Goal: Task Accomplishment & Management: Use online tool/utility

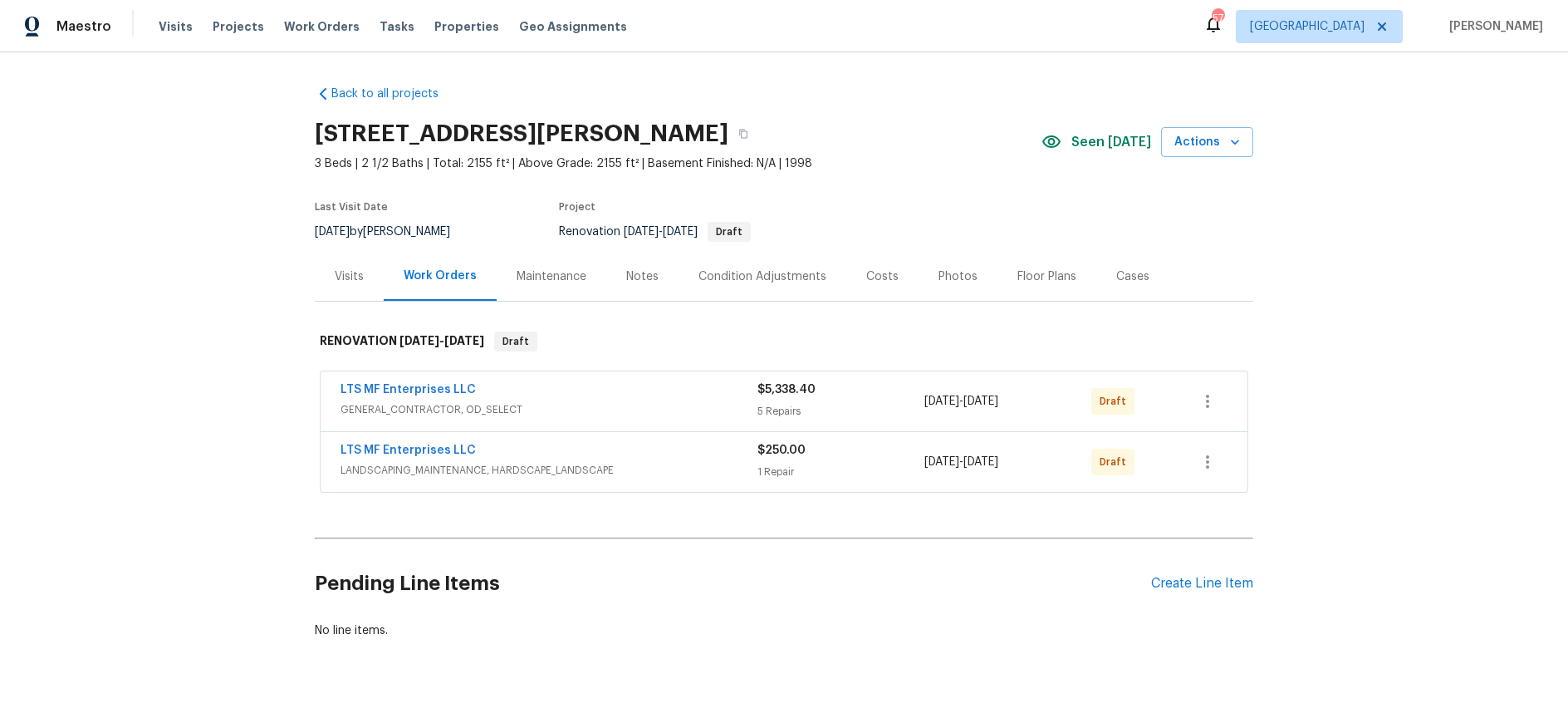
click at [884, 276] on div "Costs" at bounding box center [883, 276] width 32 height 17
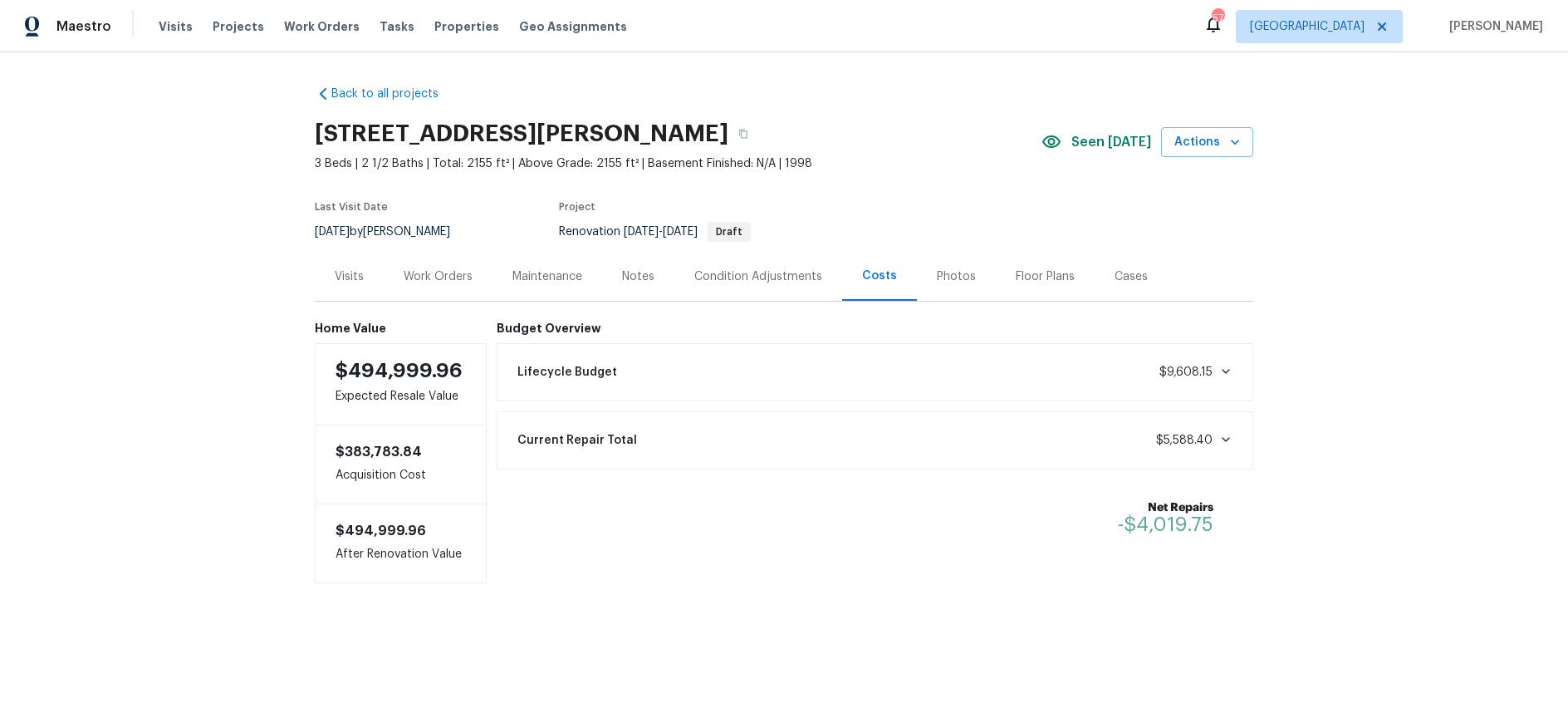
click at [1227, 372] on icon at bounding box center [1226, 371] width 8 height 5
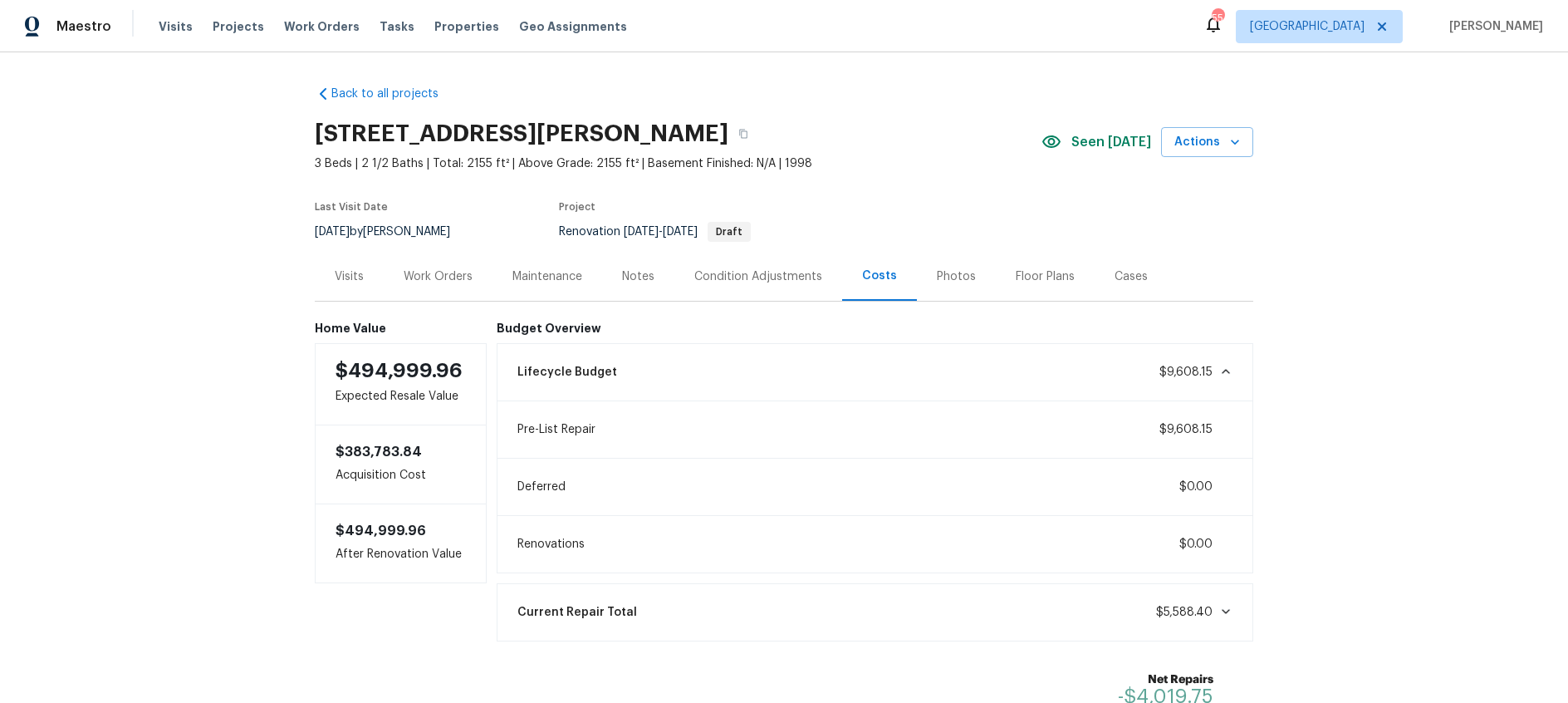
click at [352, 276] on div "Visits" at bounding box center [349, 276] width 29 height 17
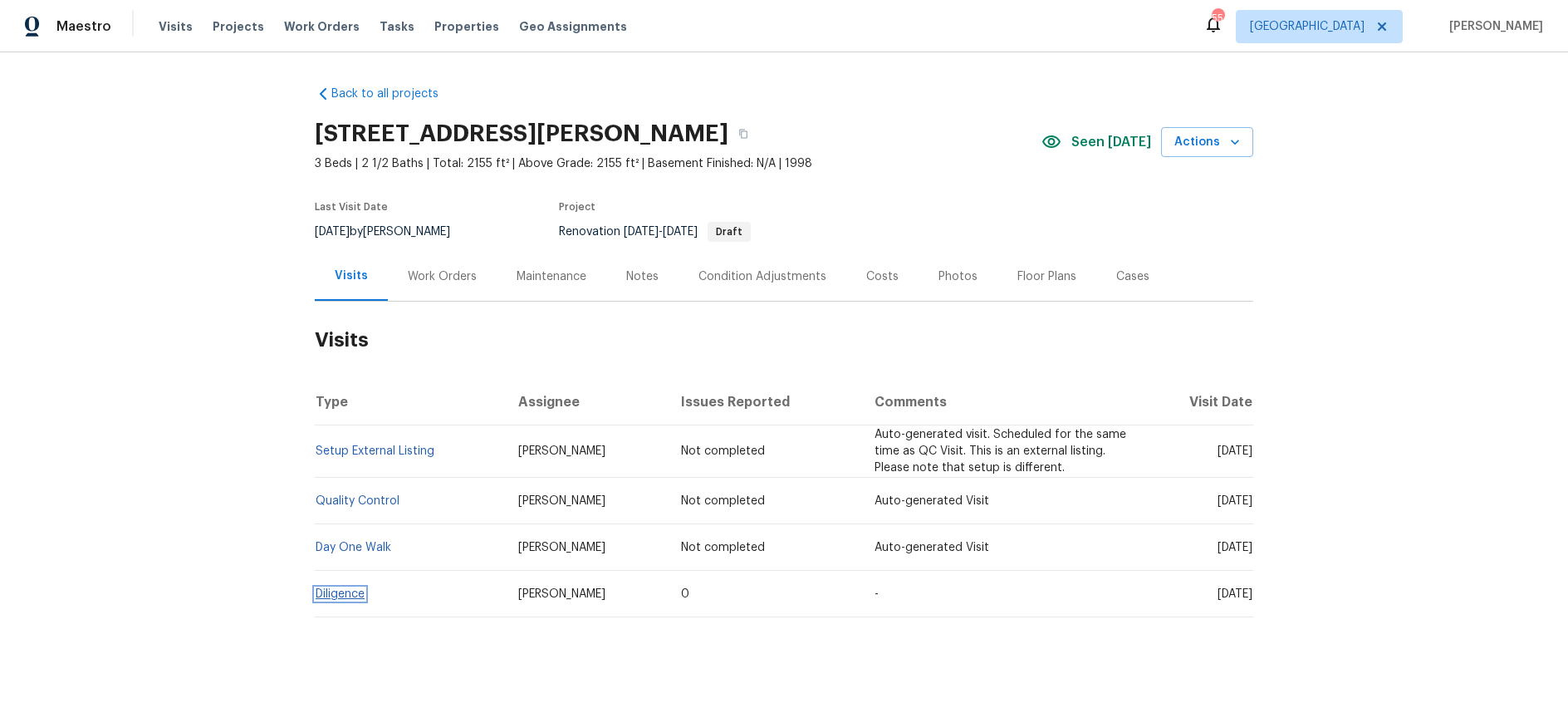
click at [346, 596] on link "Diligence" at bounding box center [340, 594] width 49 height 12
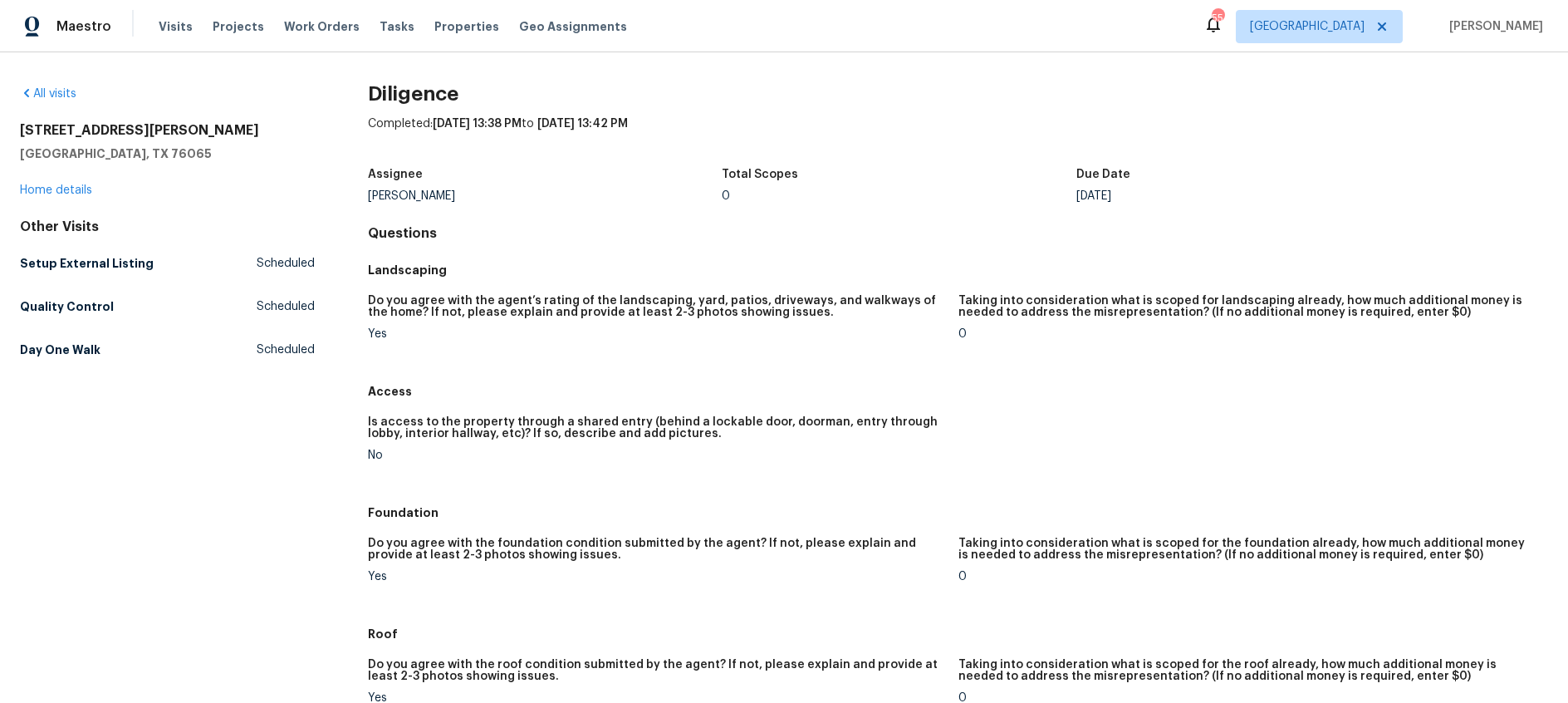
scroll to position [20, 0]
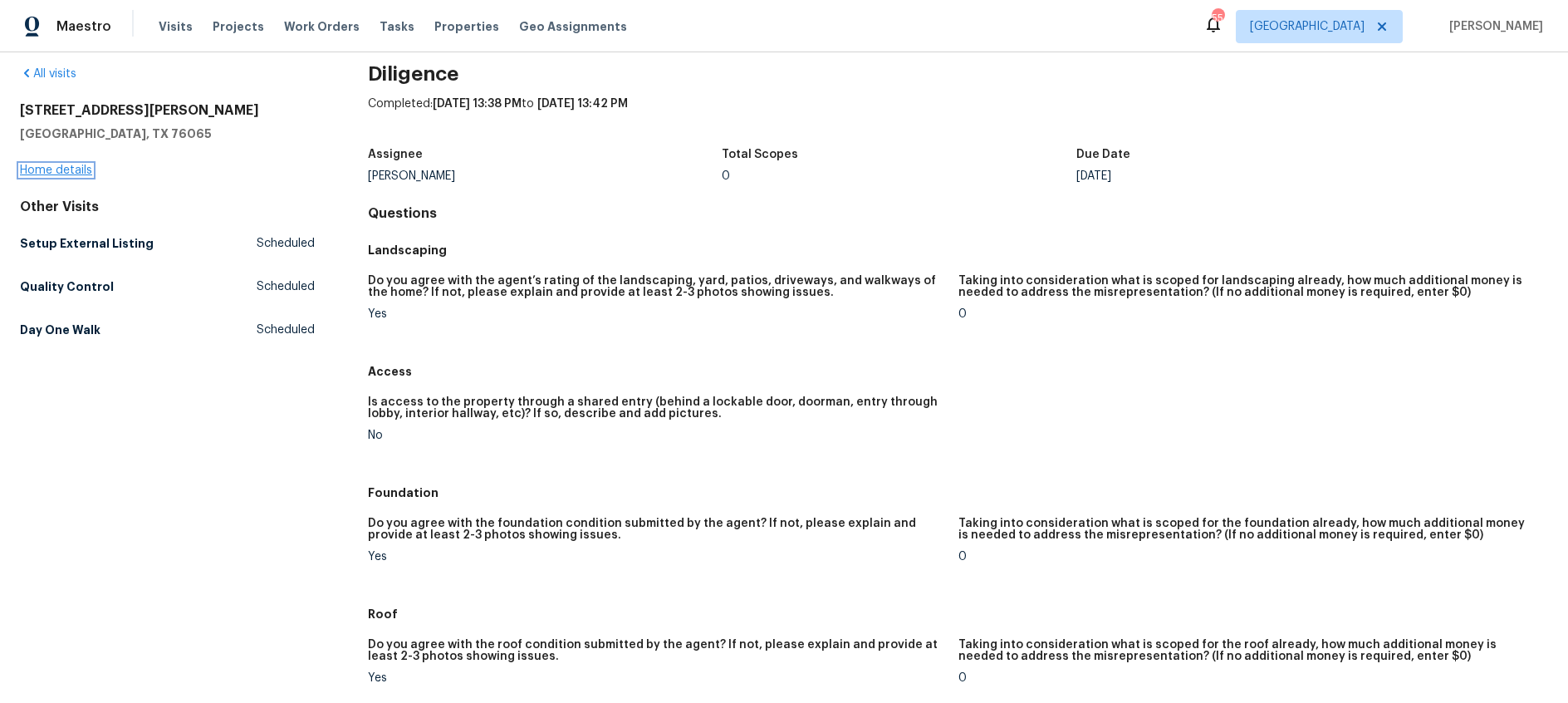
click at [61, 169] on link "Home details" at bounding box center [55, 170] width 72 height 12
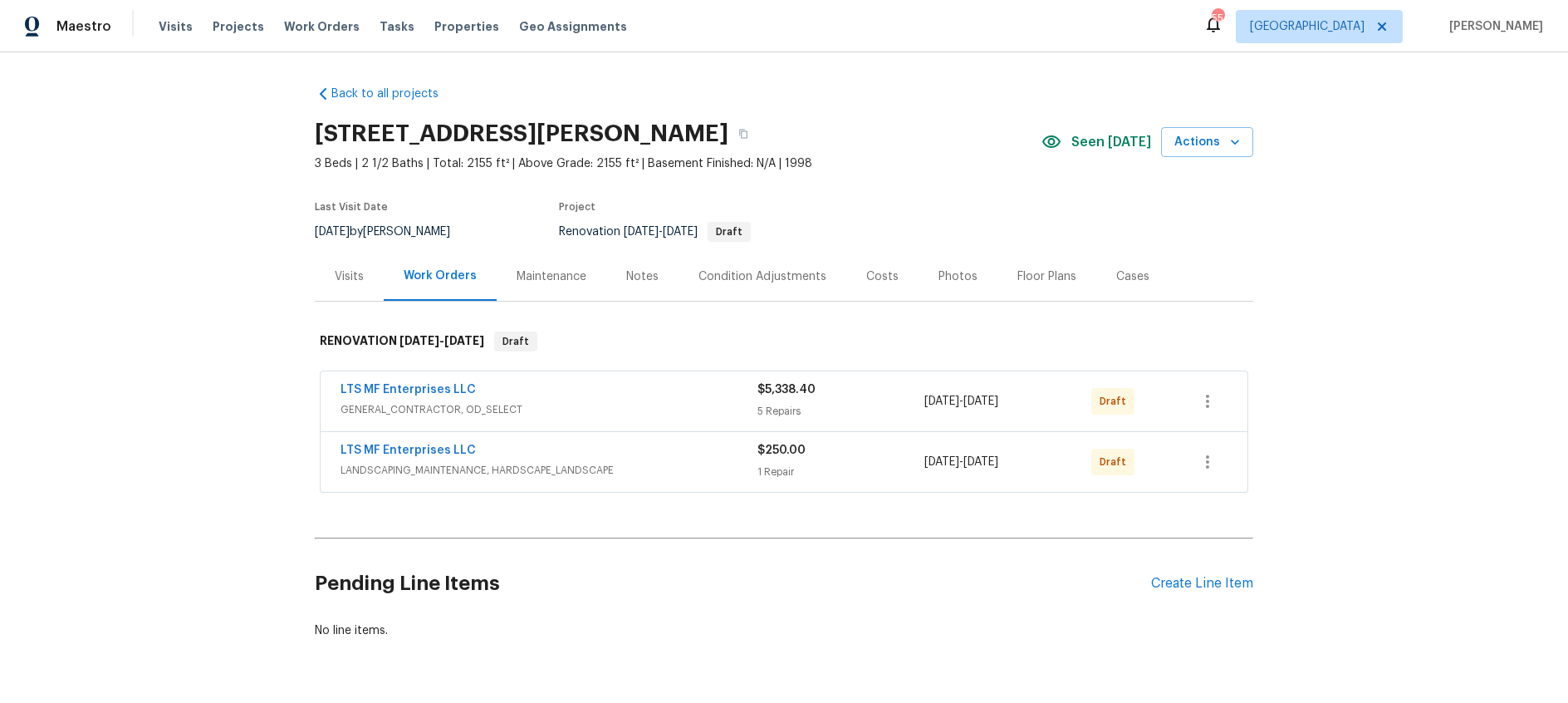
click at [337, 281] on div "Visits" at bounding box center [349, 276] width 29 height 17
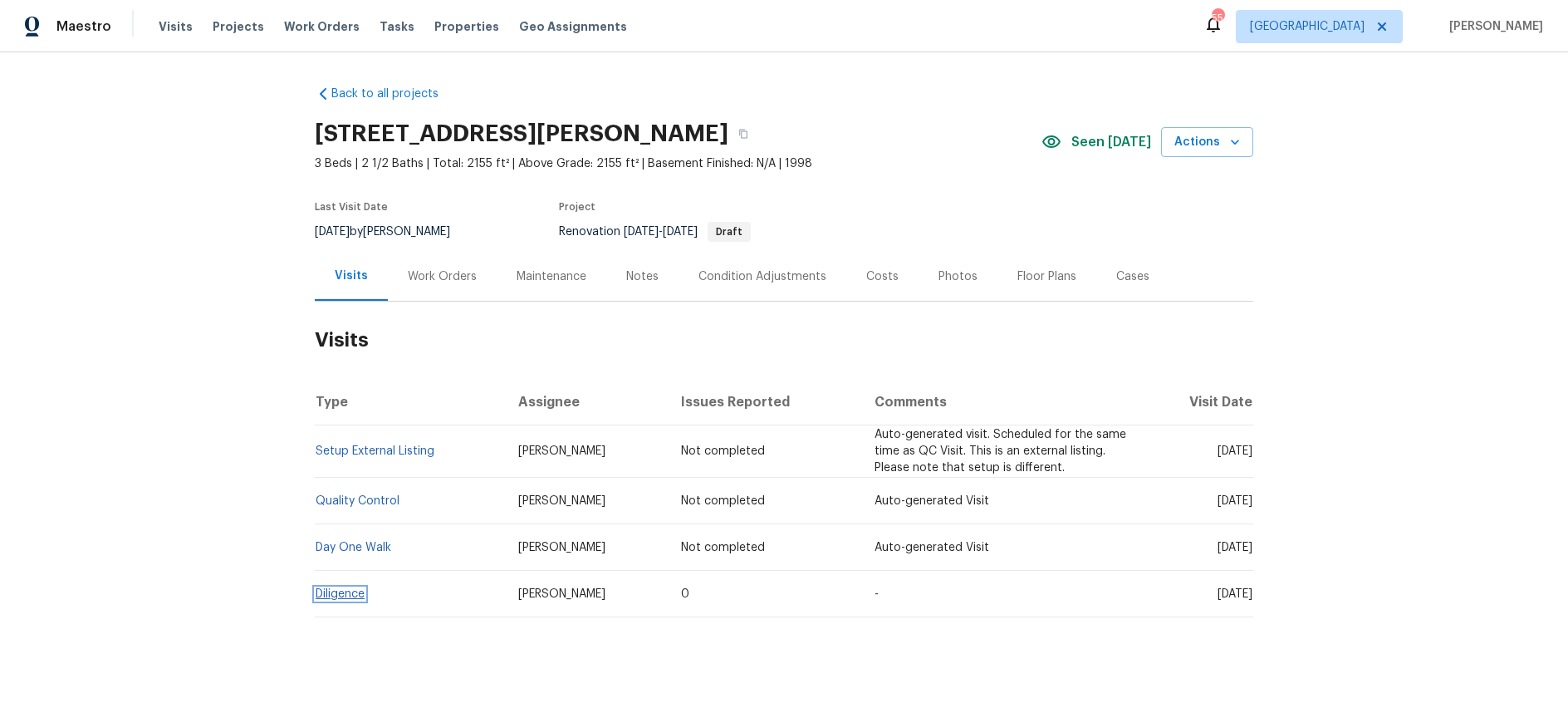
click at [341, 595] on link "Diligence" at bounding box center [340, 594] width 49 height 12
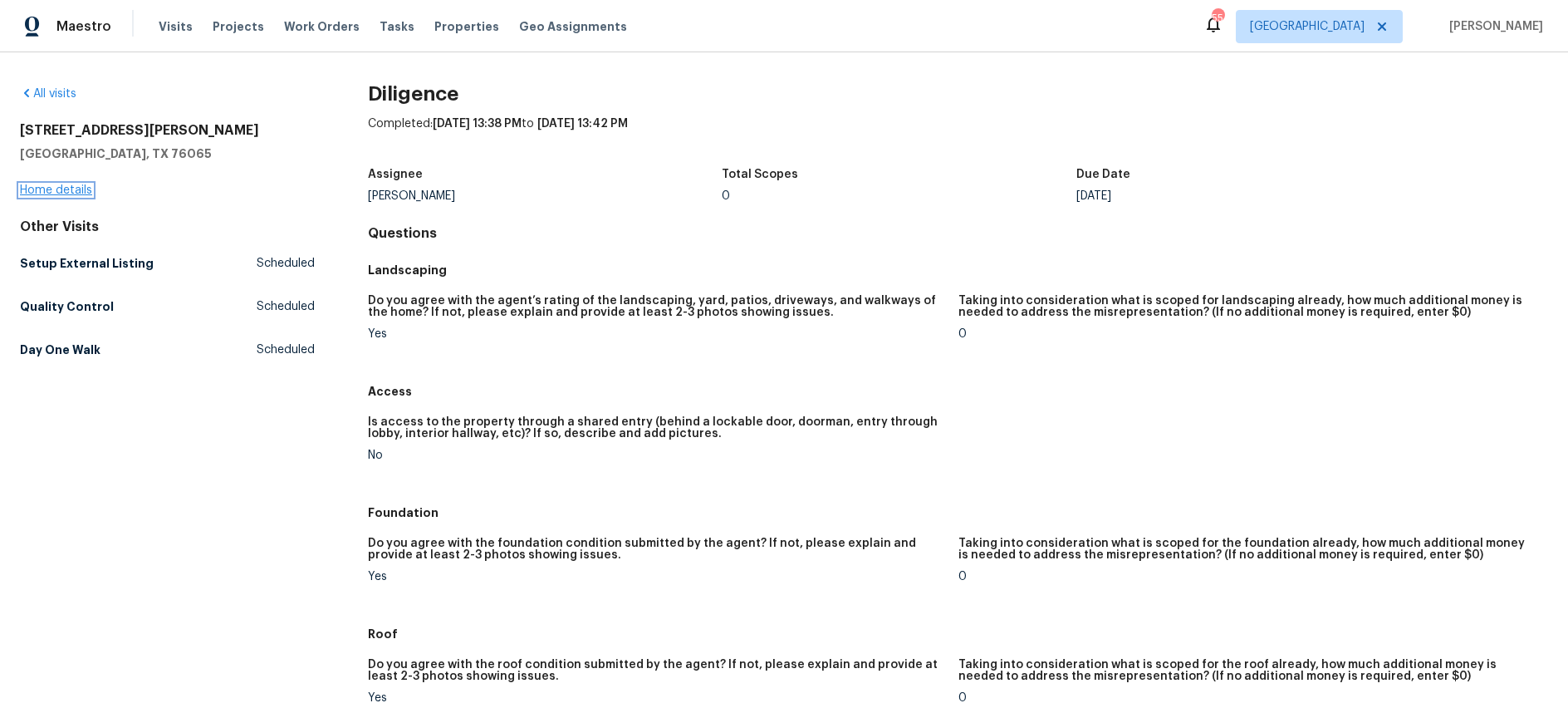
click at [60, 188] on link "Home details" at bounding box center [55, 189] width 72 height 12
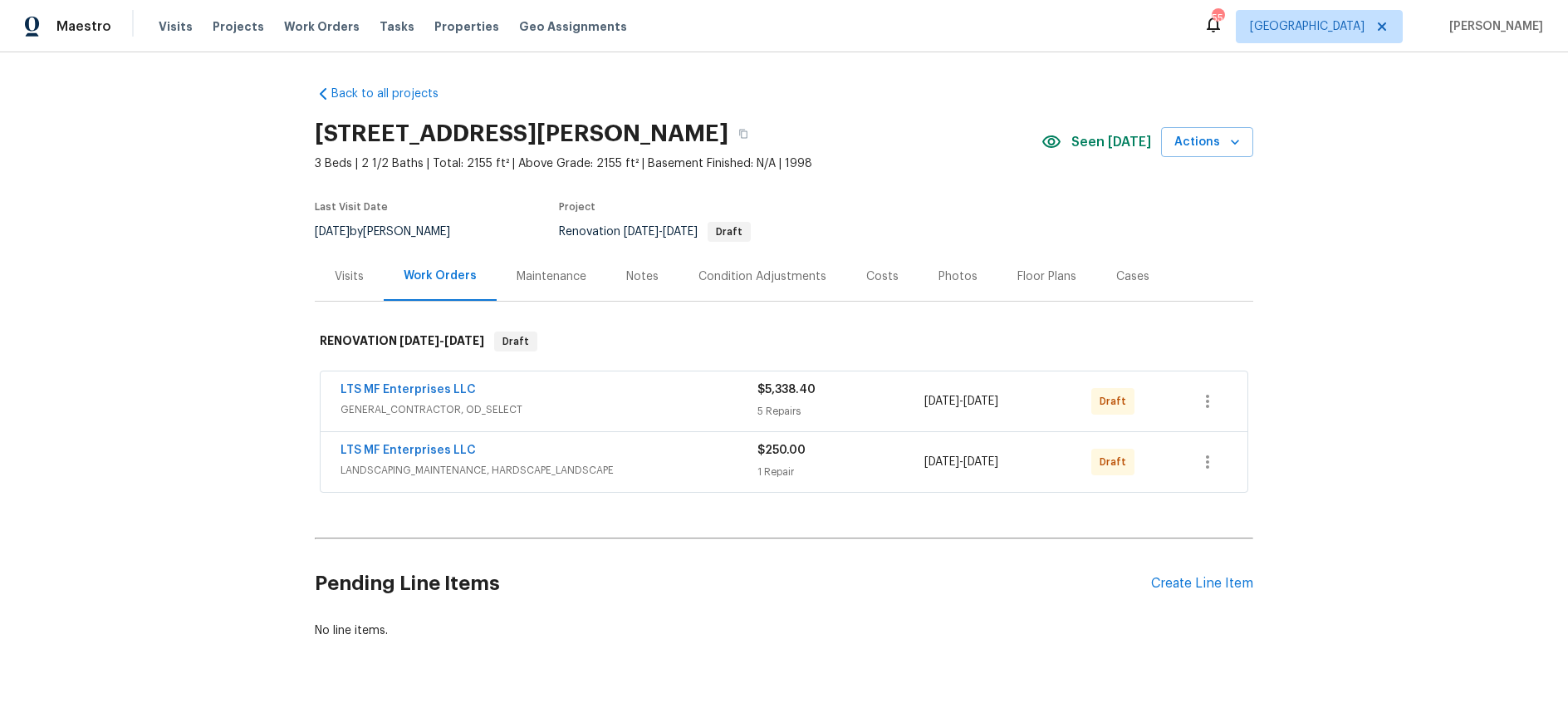
click at [883, 277] on div "Costs" at bounding box center [883, 276] width 32 height 17
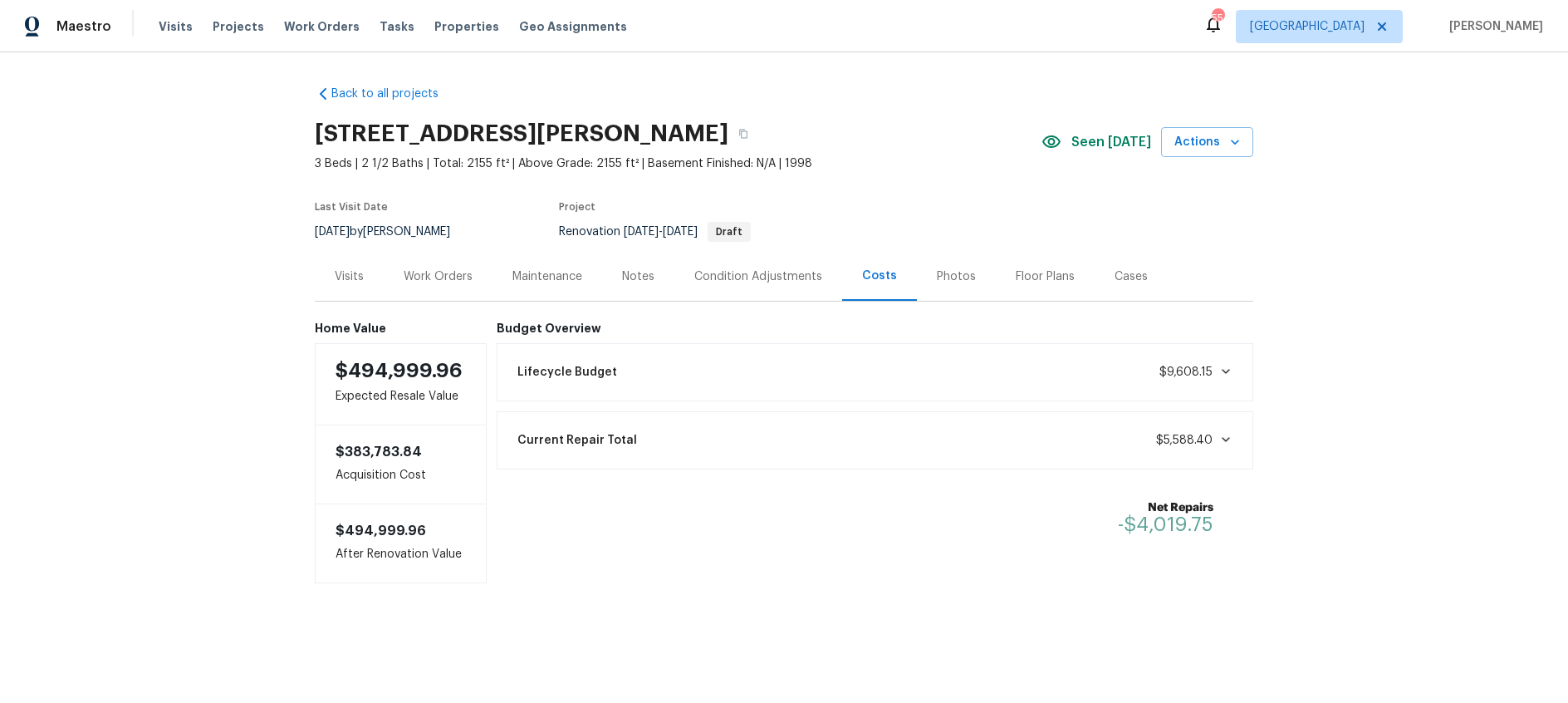
click at [1122, 380] on div "Lifecycle Budget $9,608.15" at bounding box center [876, 371] width 736 height 36
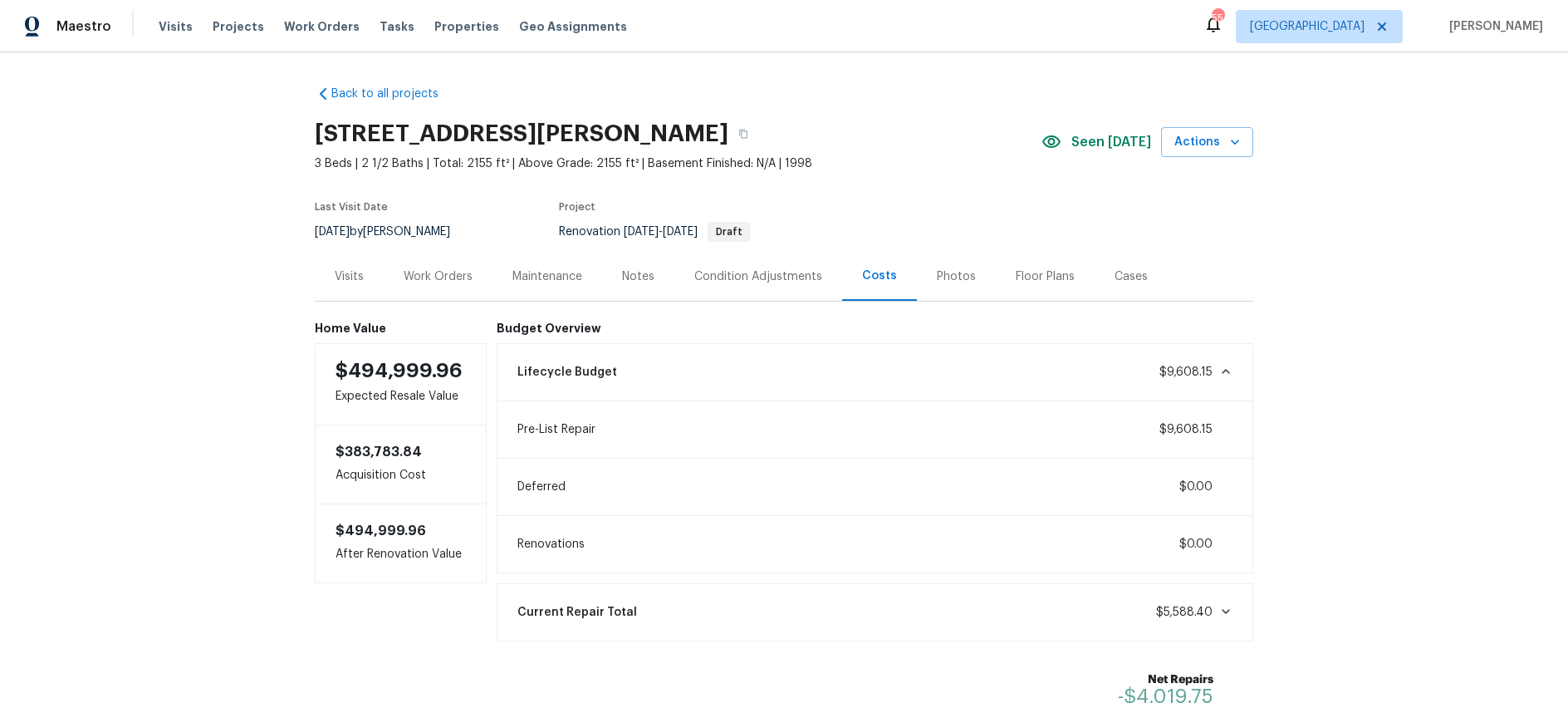
click at [638, 278] on div "Notes" at bounding box center [638, 276] width 32 height 17
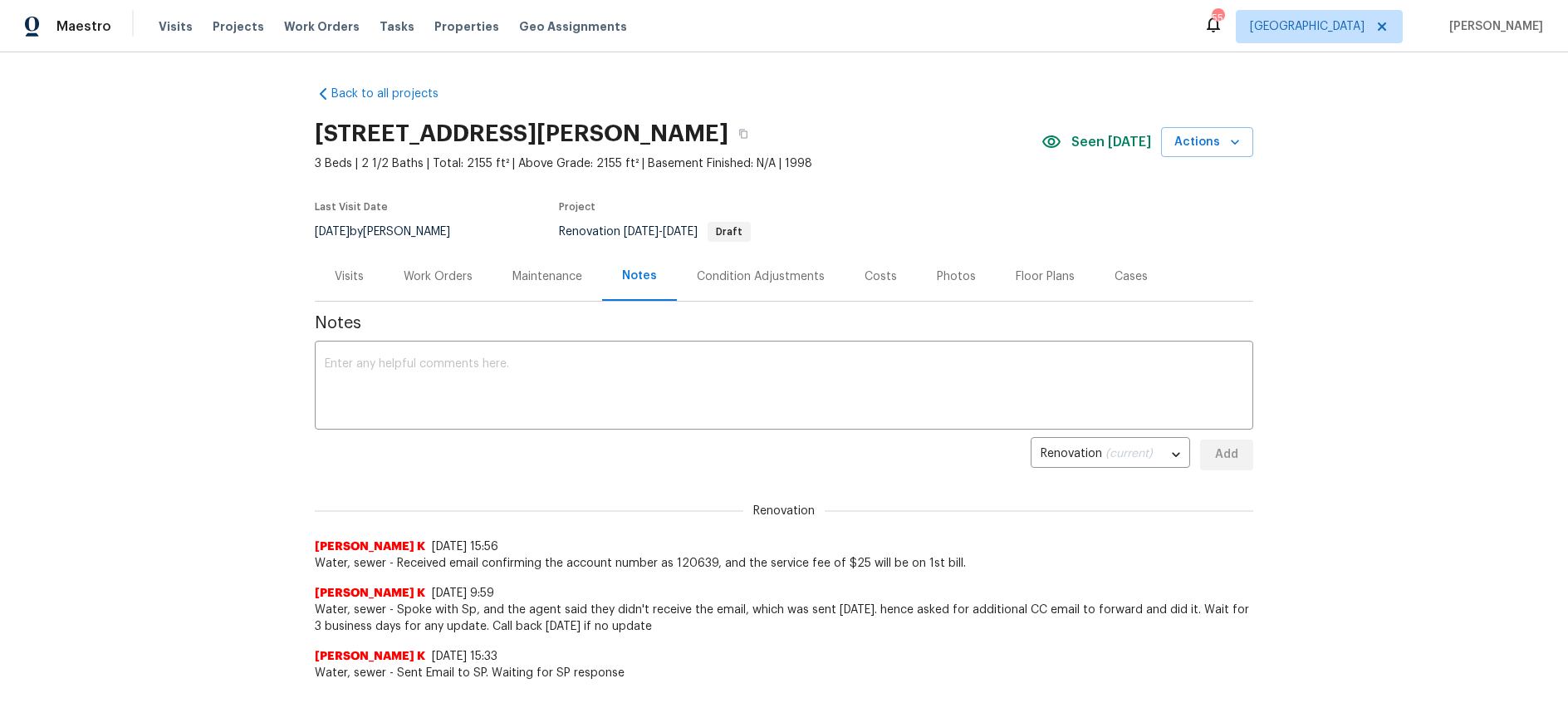
click at [433, 279] on div "Work Orders" at bounding box center [438, 276] width 69 height 17
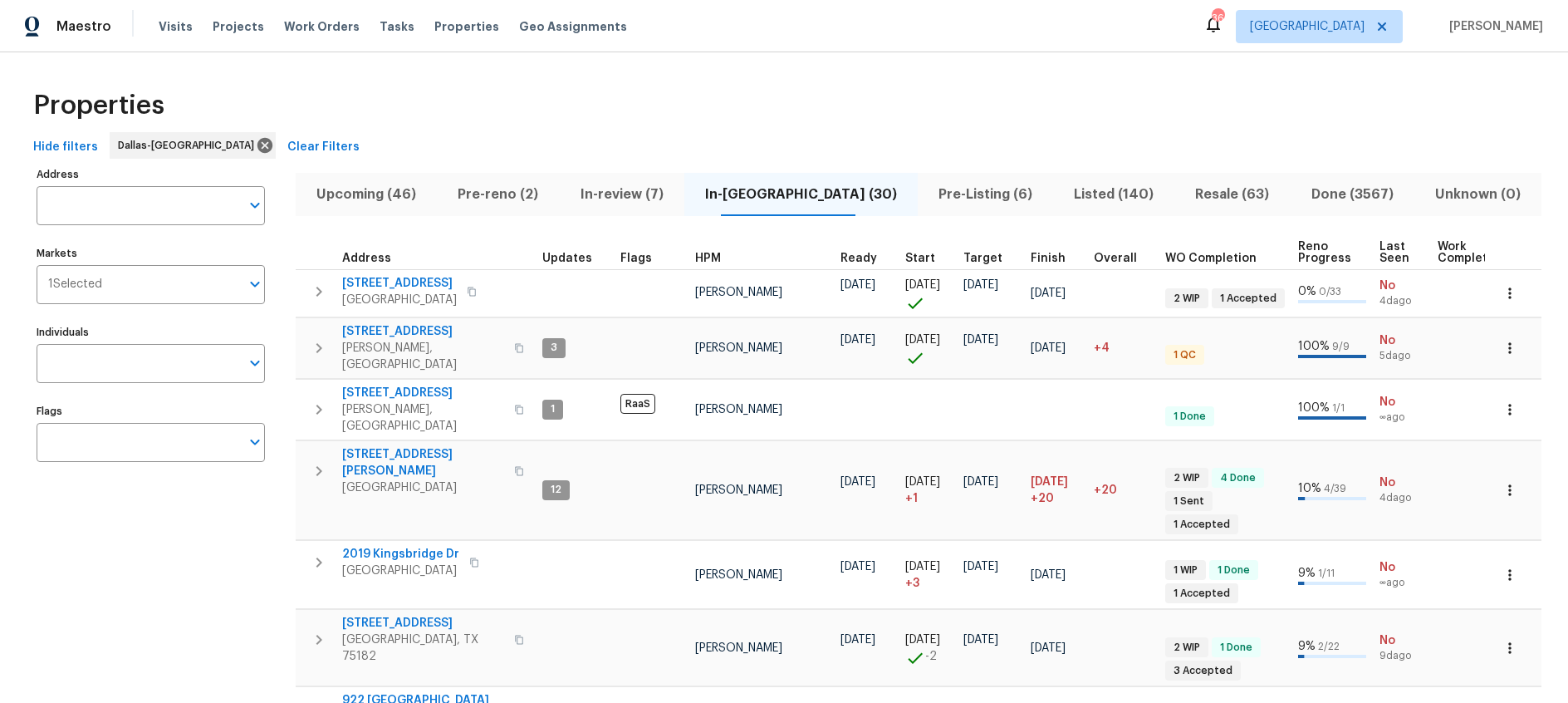
click at [516, 188] on span "Pre-reno (2)" at bounding box center [498, 195] width 102 height 23
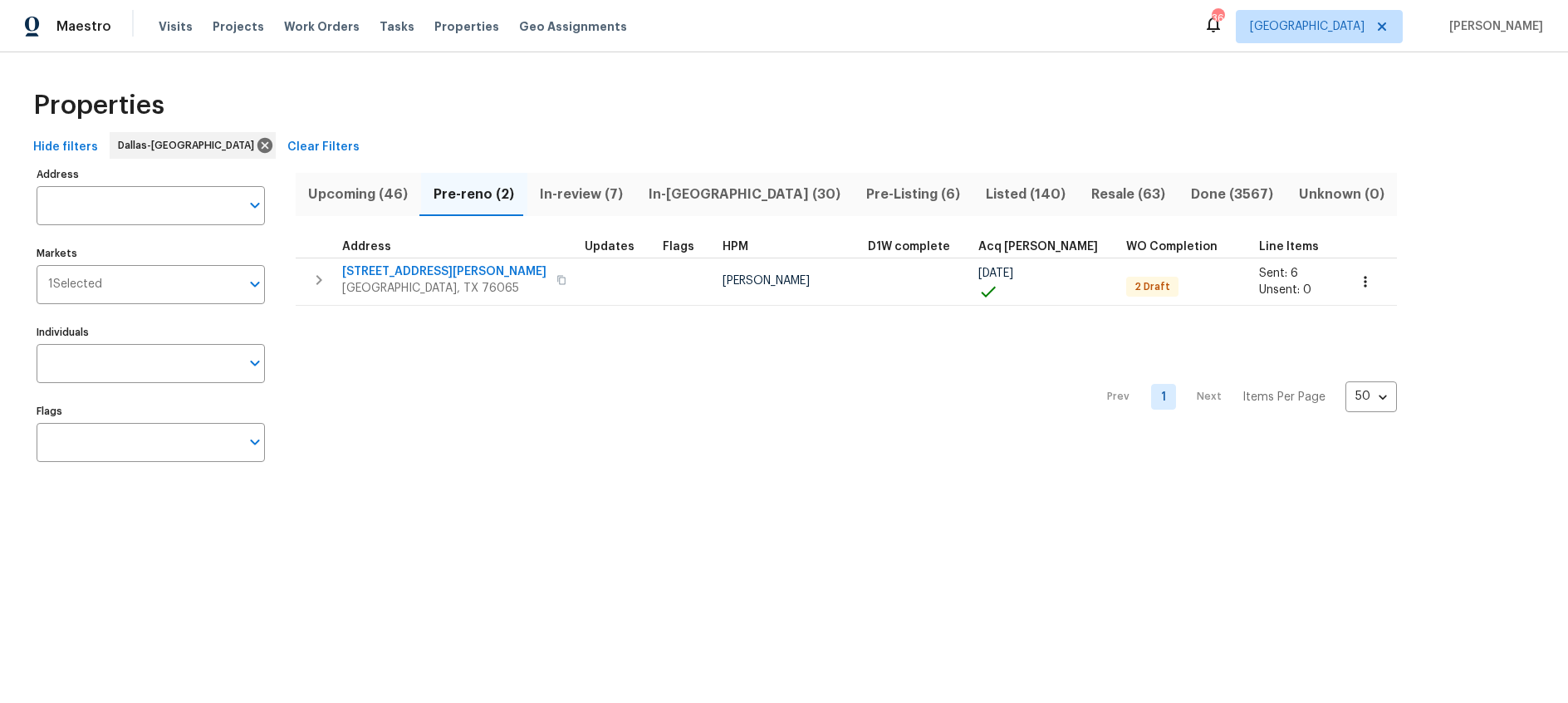
click at [379, 196] on span "Upcoming (46)" at bounding box center [358, 195] width 106 height 23
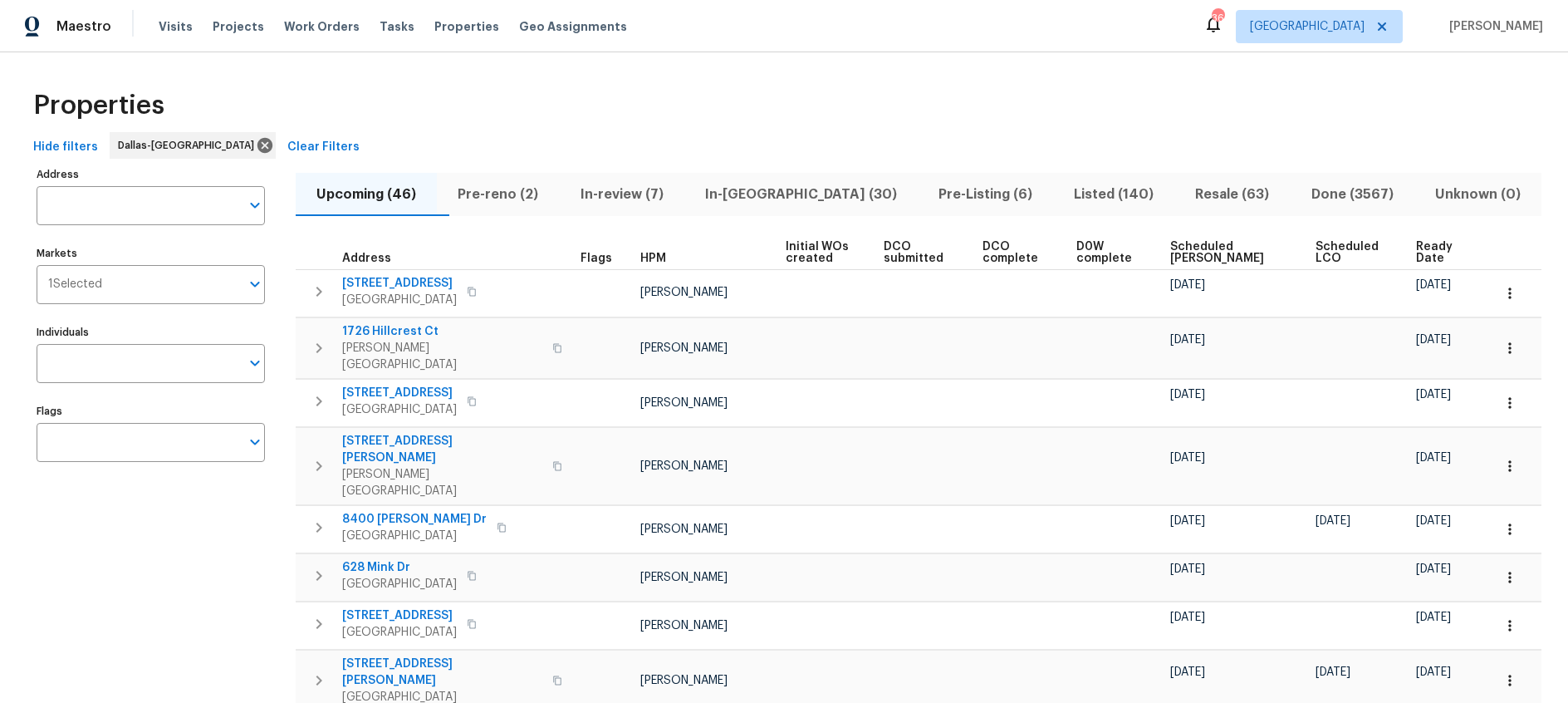
drag, startPoint x: 1428, startPoint y: 252, endPoint x: 1287, endPoint y: 250, distance: 141.0
click at [1428, 252] on span "Ready Date" at bounding box center [1439, 252] width 47 height 23
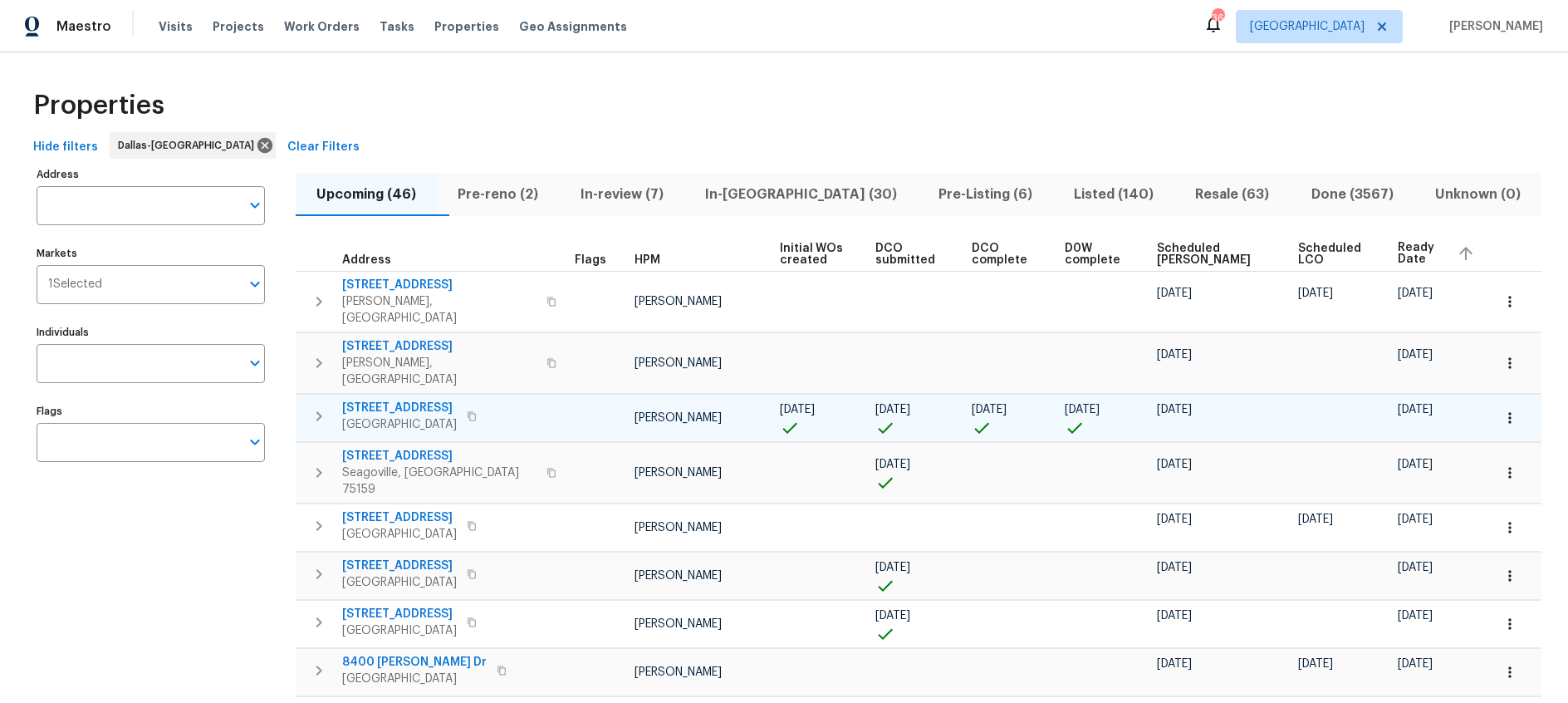
click at [1512, 410] on icon "button" at bounding box center [1510, 418] width 17 height 17
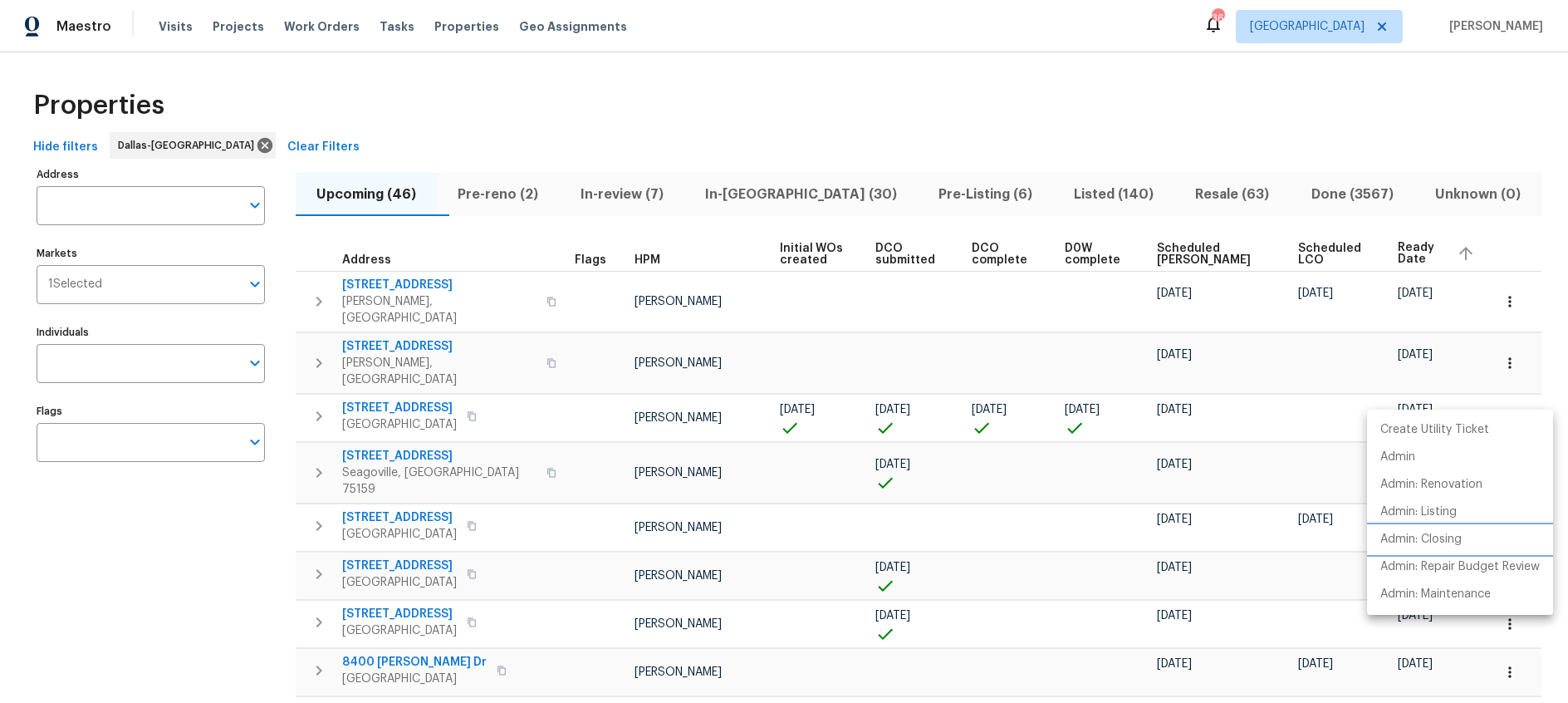
click at [1428, 535] on p "Admin: Closing" at bounding box center [1421, 539] width 82 height 18
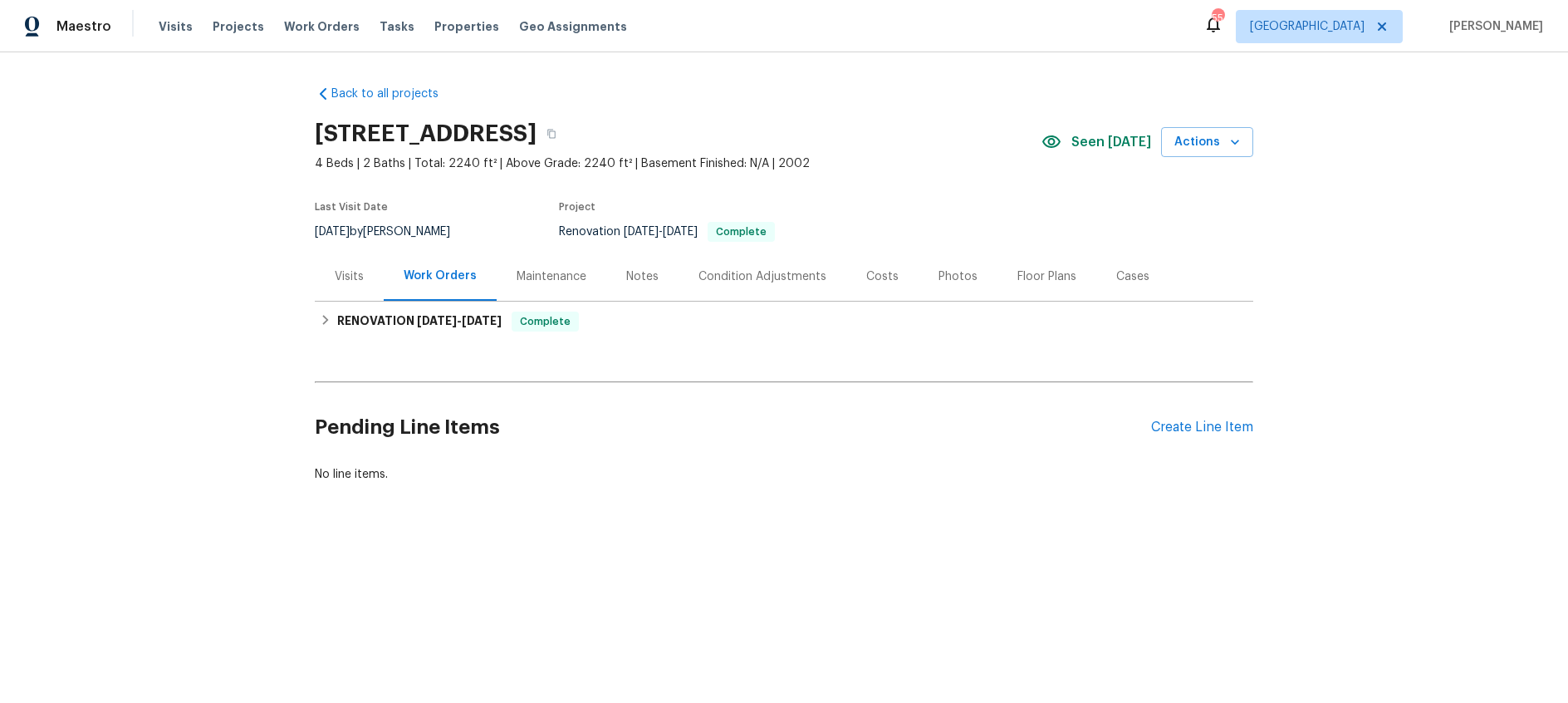
click at [637, 276] on div "Notes" at bounding box center [643, 276] width 32 height 17
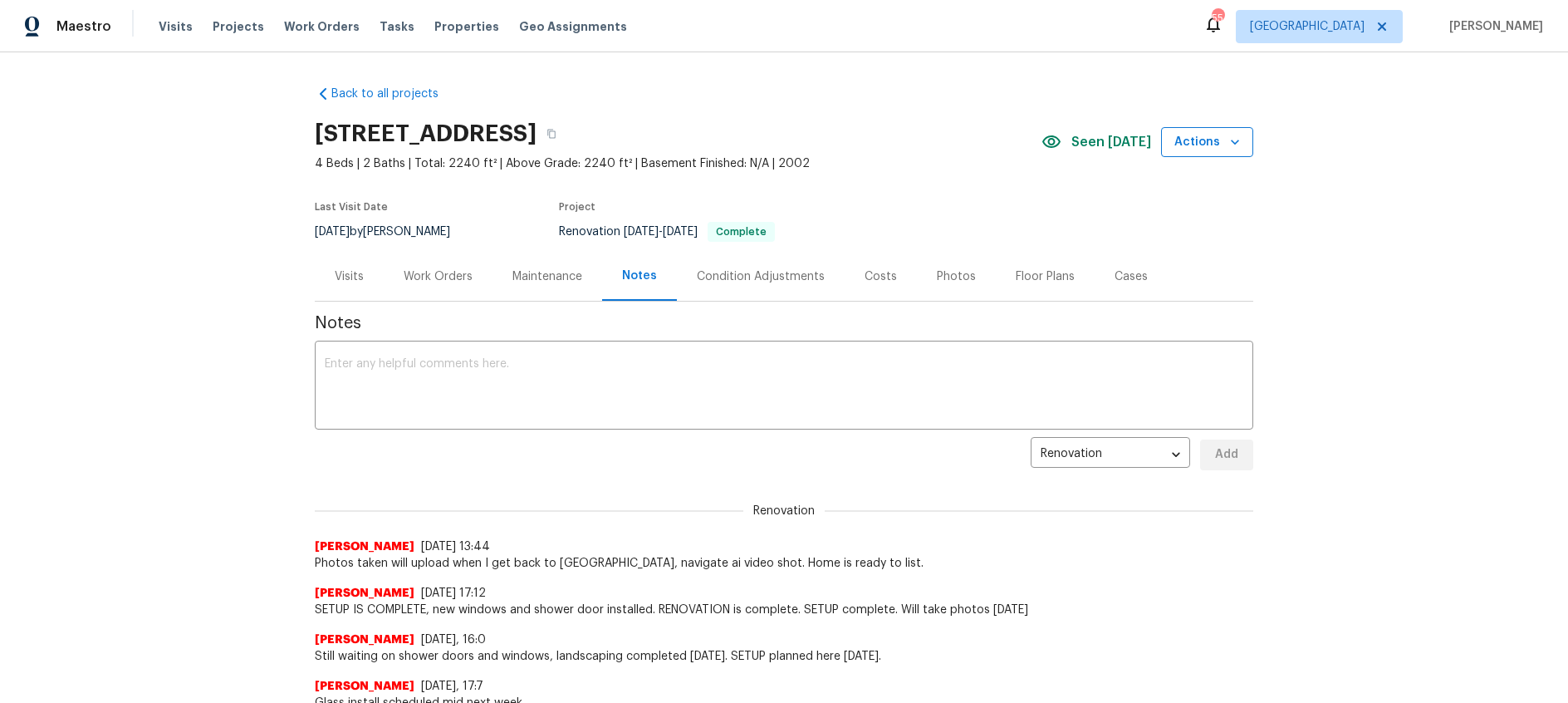
click at [1220, 139] on span "Actions" at bounding box center [1207, 142] width 66 height 20
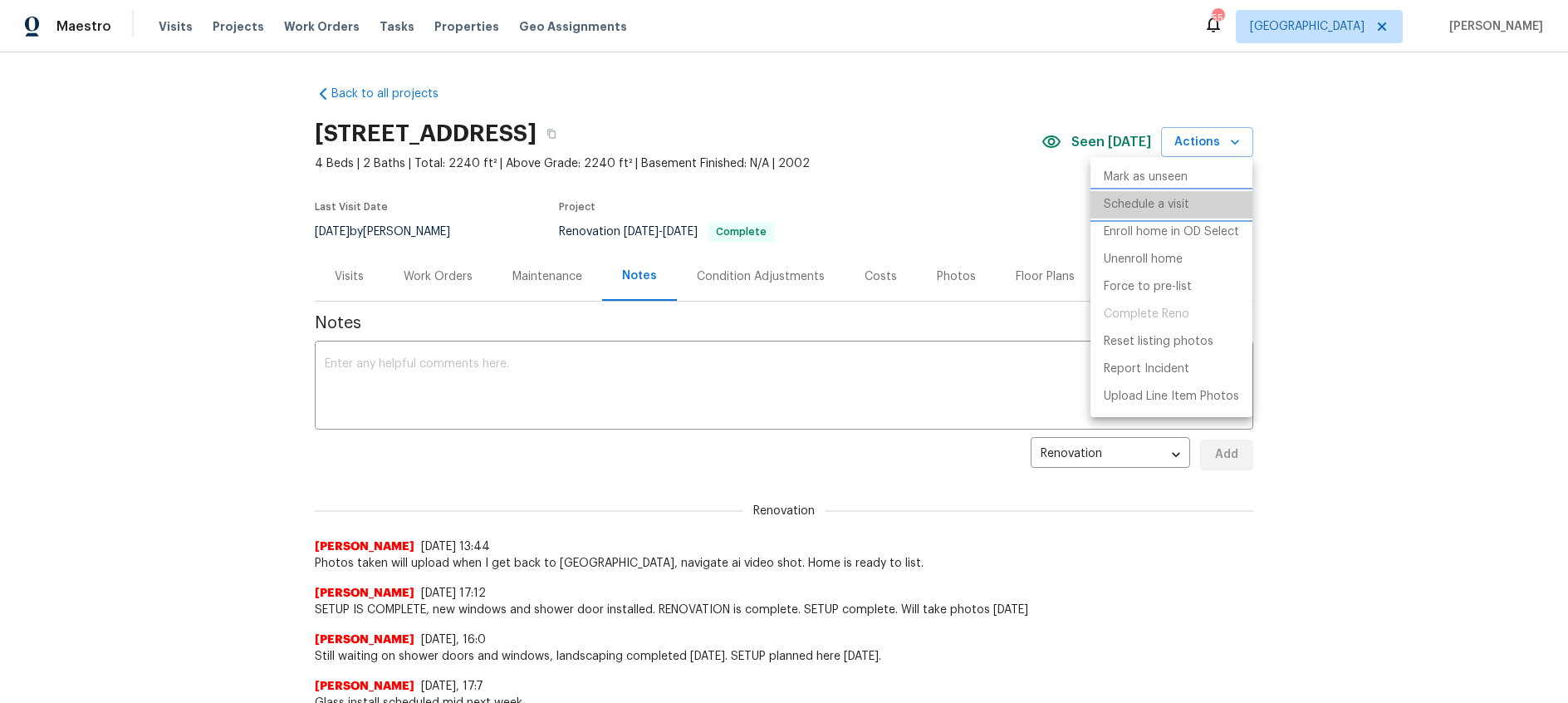
click at [1163, 204] on p "Schedule a visit" at bounding box center [1147, 205] width 85 height 18
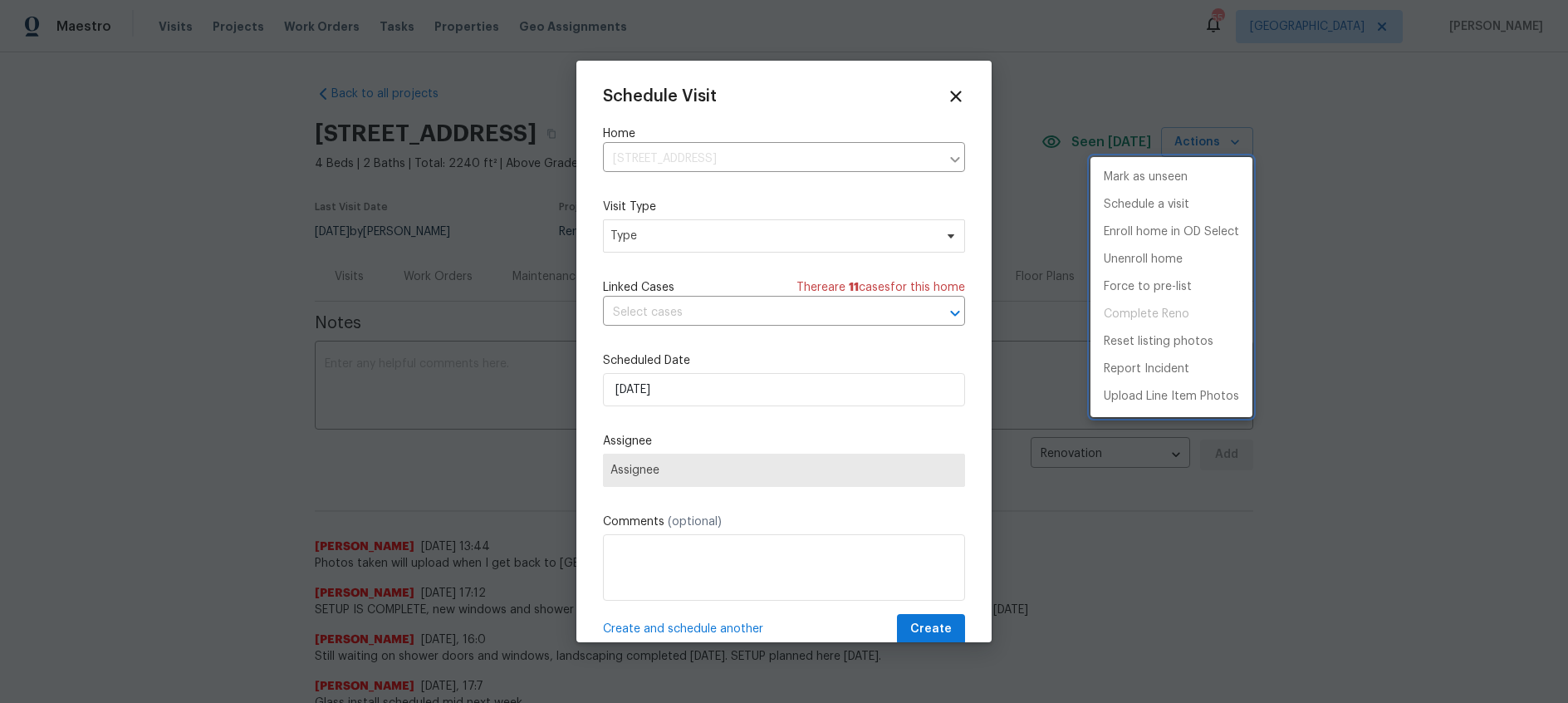
click at [780, 242] on div at bounding box center [784, 351] width 1568 height 703
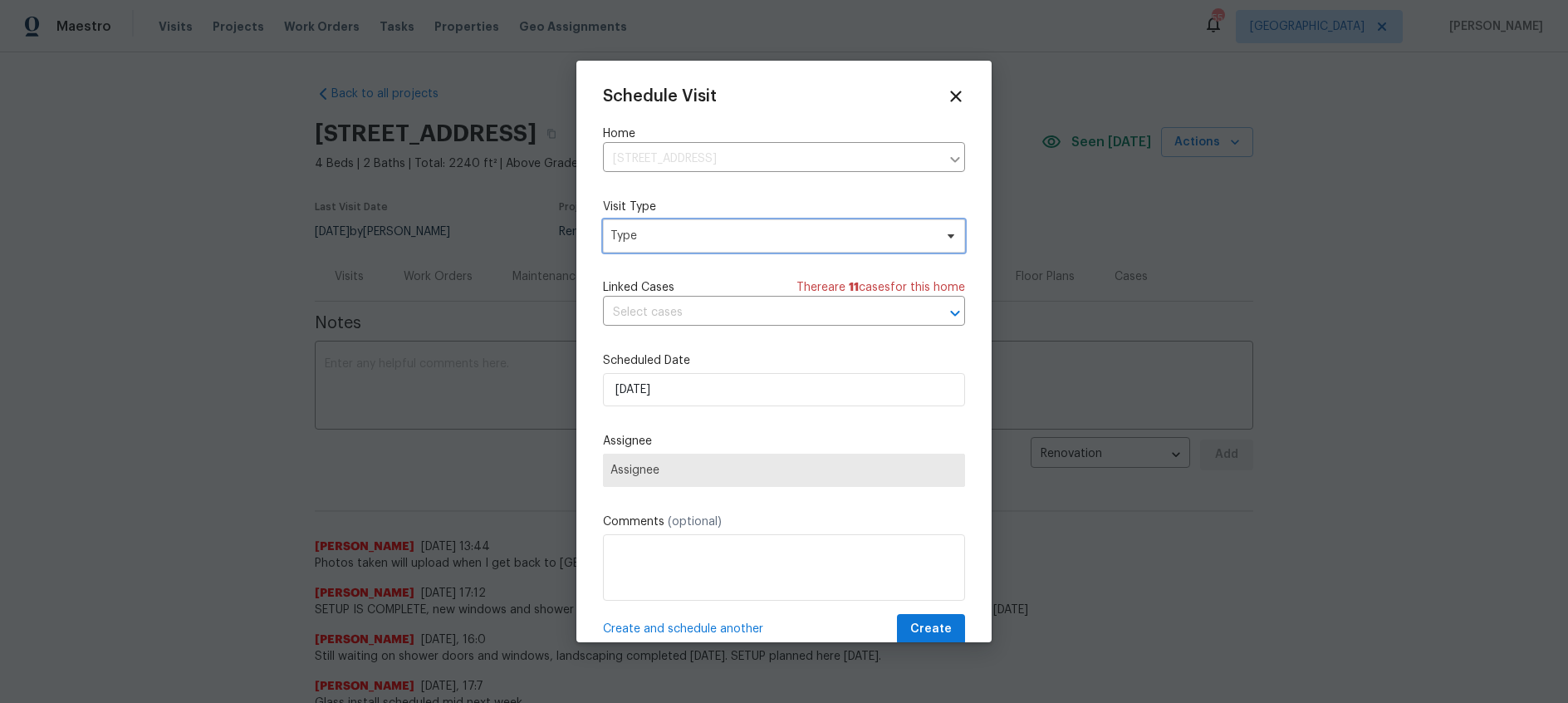
click at [844, 239] on span "Type" at bounding box center [772, 236] width 324 height 17
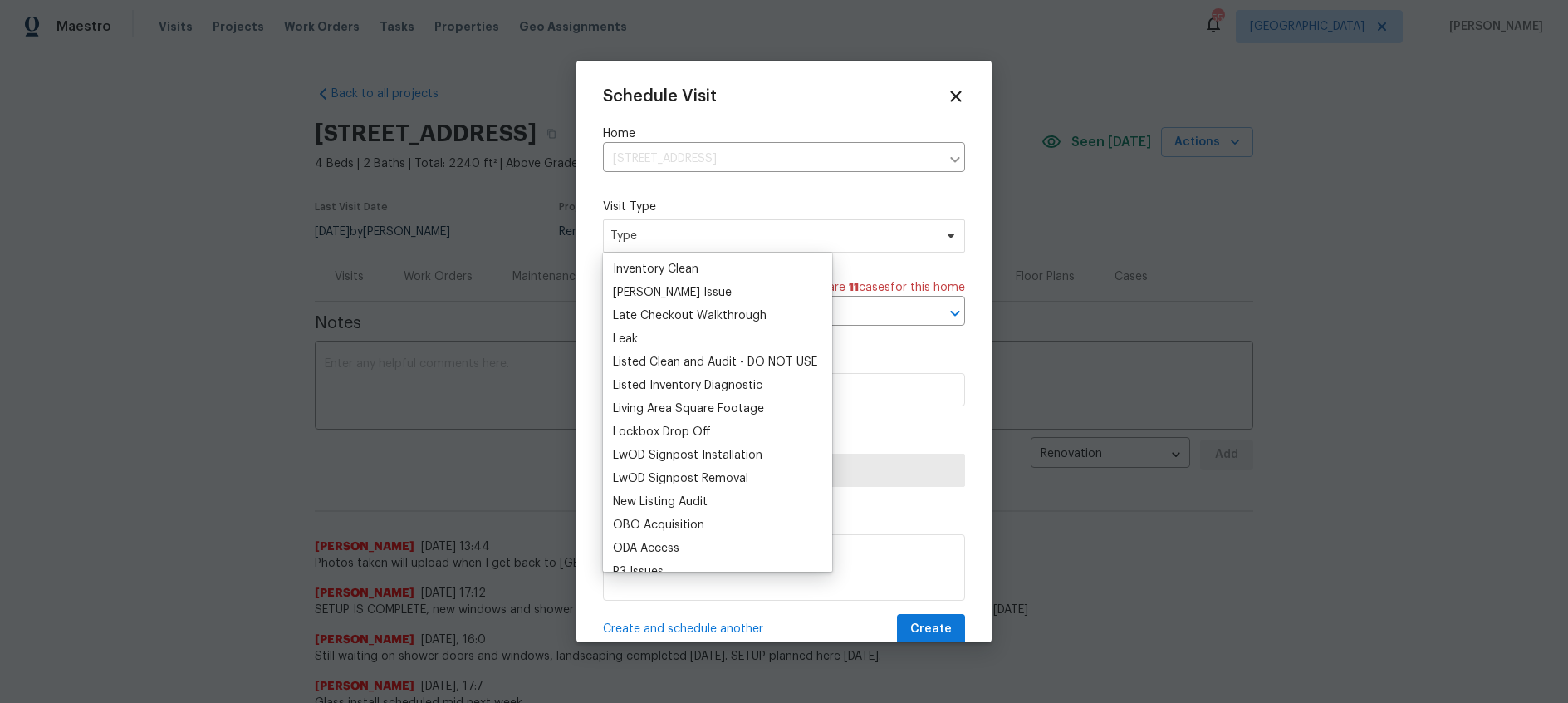
scroll to position [815, 0]
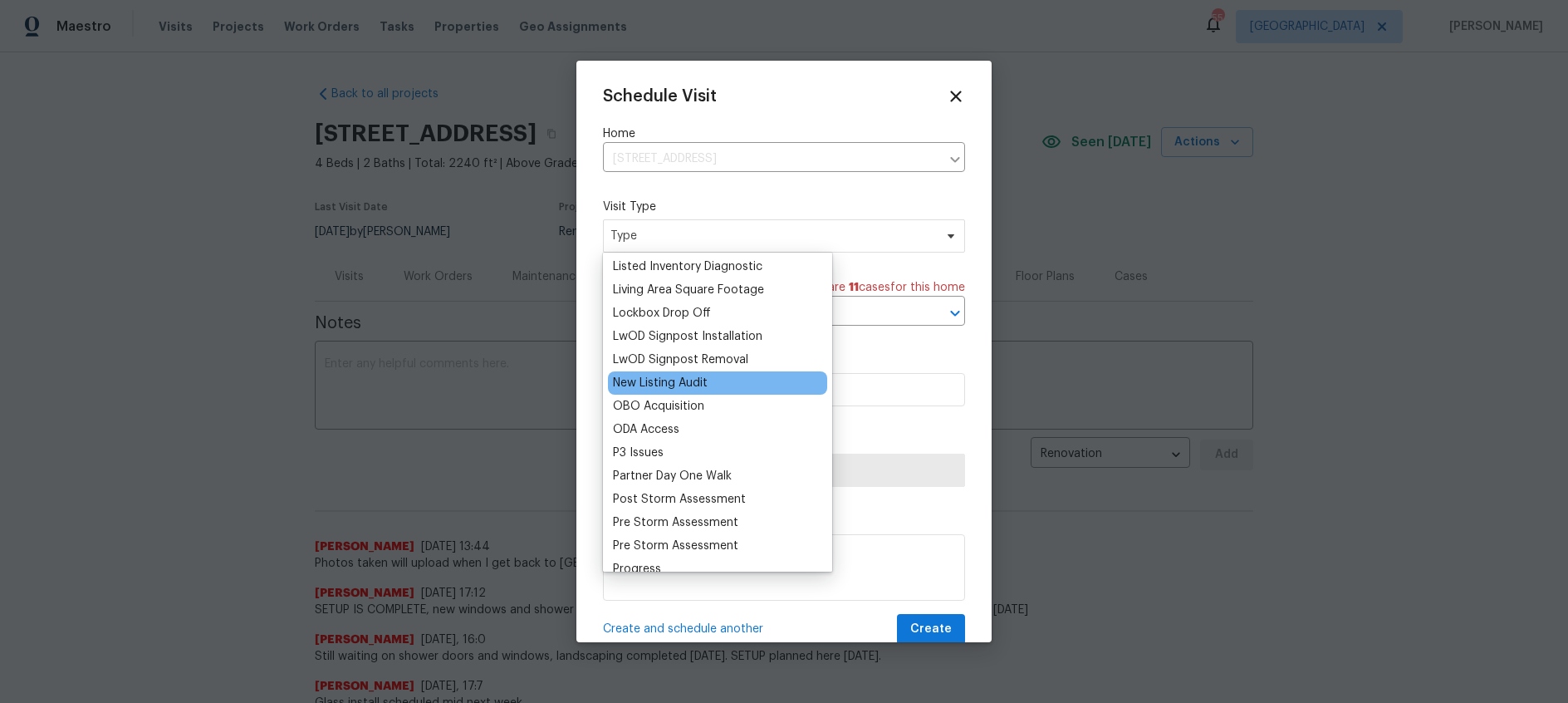
click at [676, 385] on div "New Listing Audit" at bounding box center [660, 382] width 95 height 17
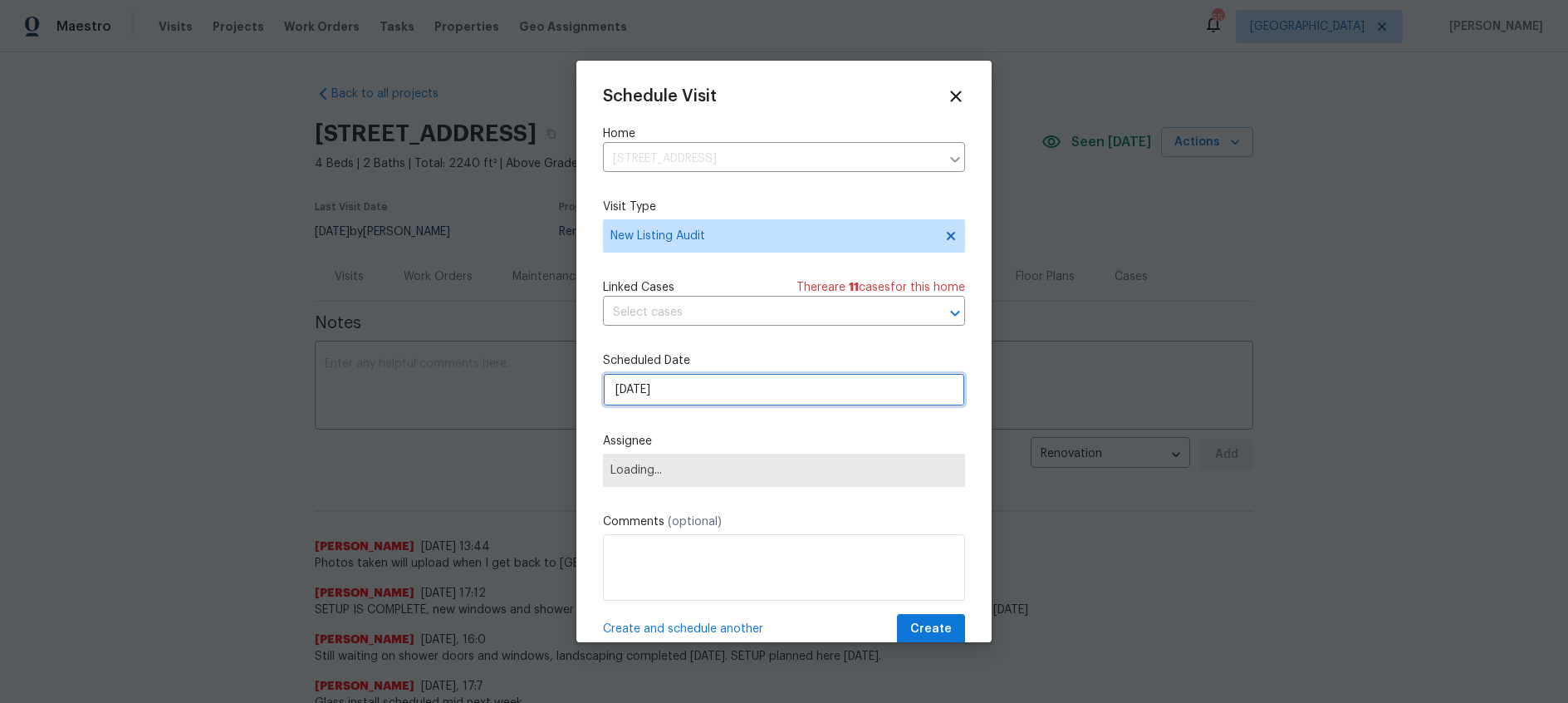
click at [692, 393] on input "10/6/2025" at bounding box center [784, 389] width 362 height 33
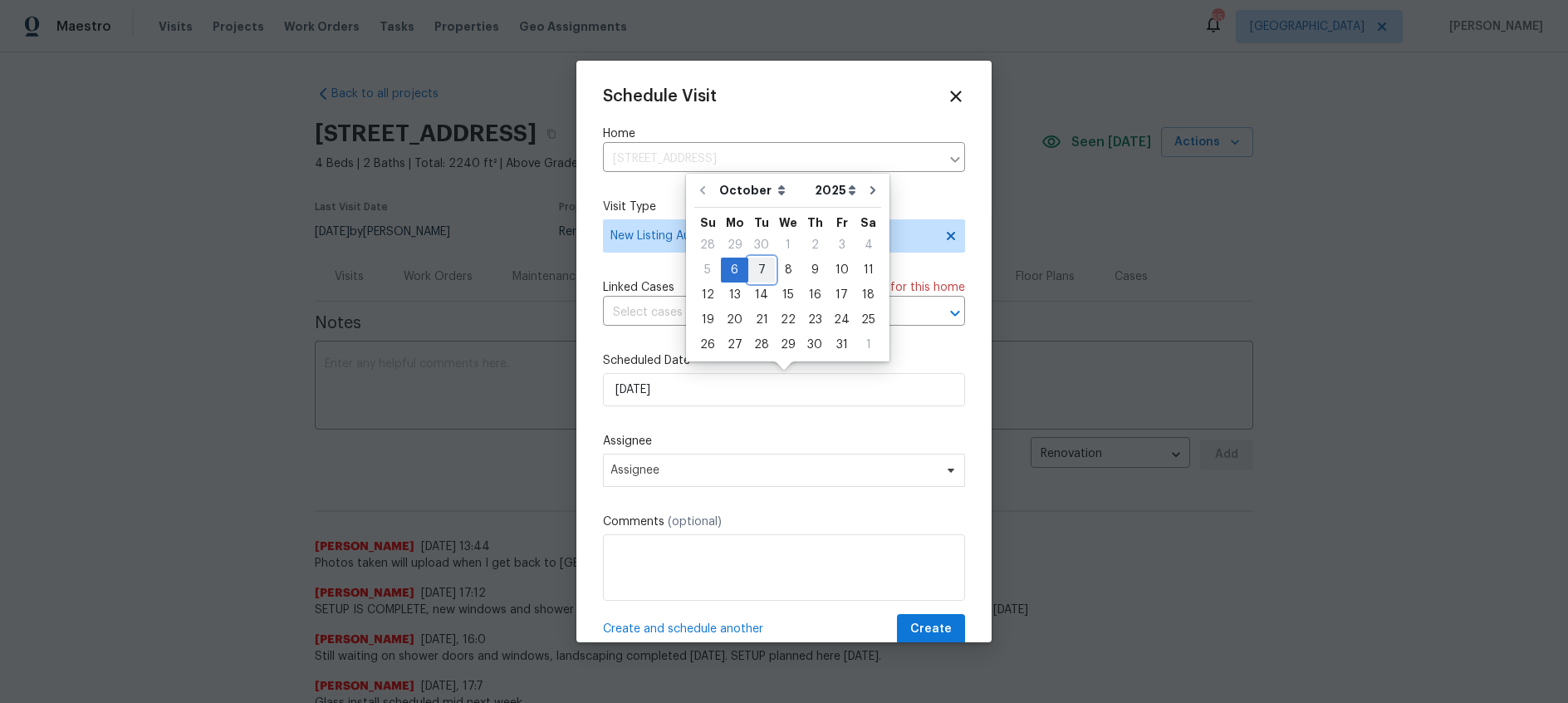
click at [757, 266] on div "7" at bounding box center [762, 270] width 27 height 23
type input "10/7/2025"
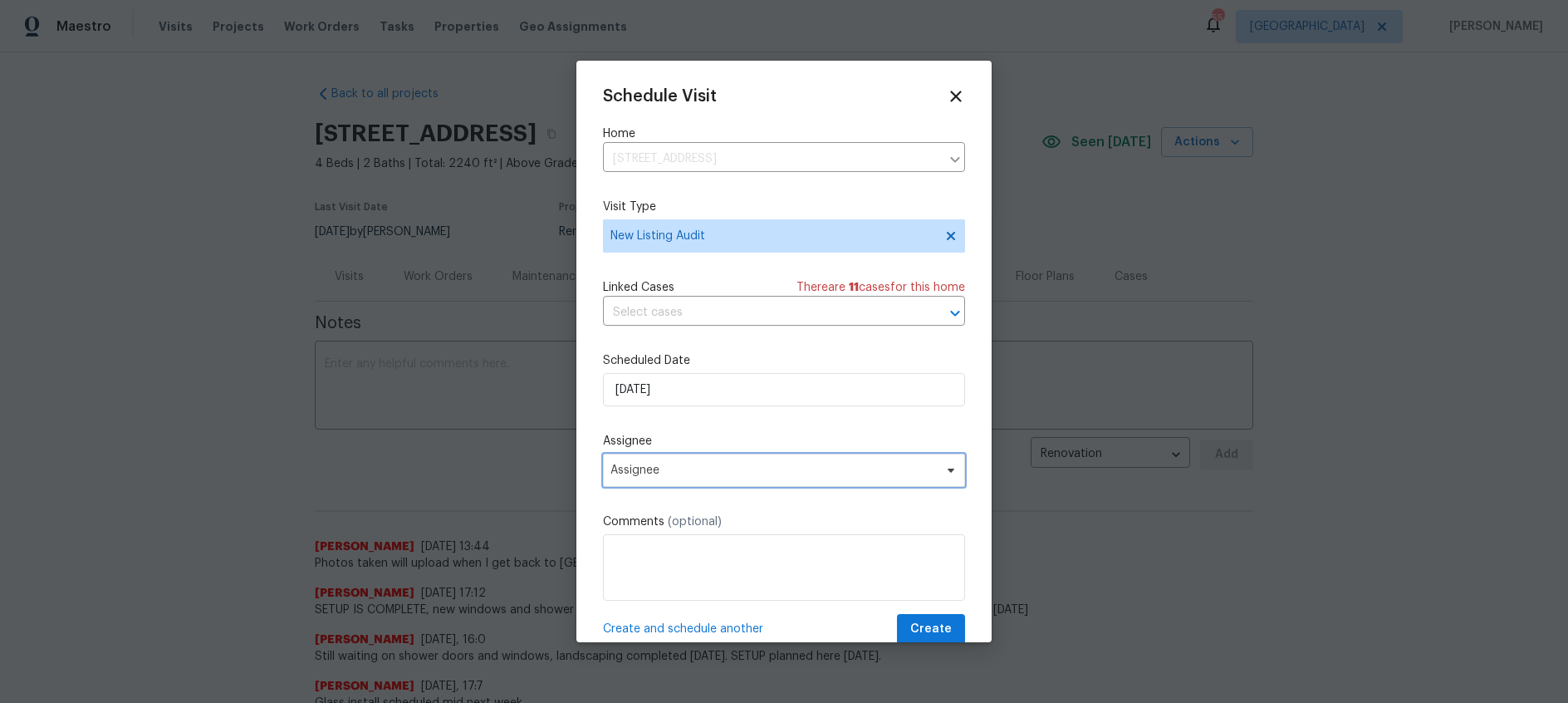
click at [739, 473] on span "Assignee" at bounding box center [773, 469] width 325 height 13
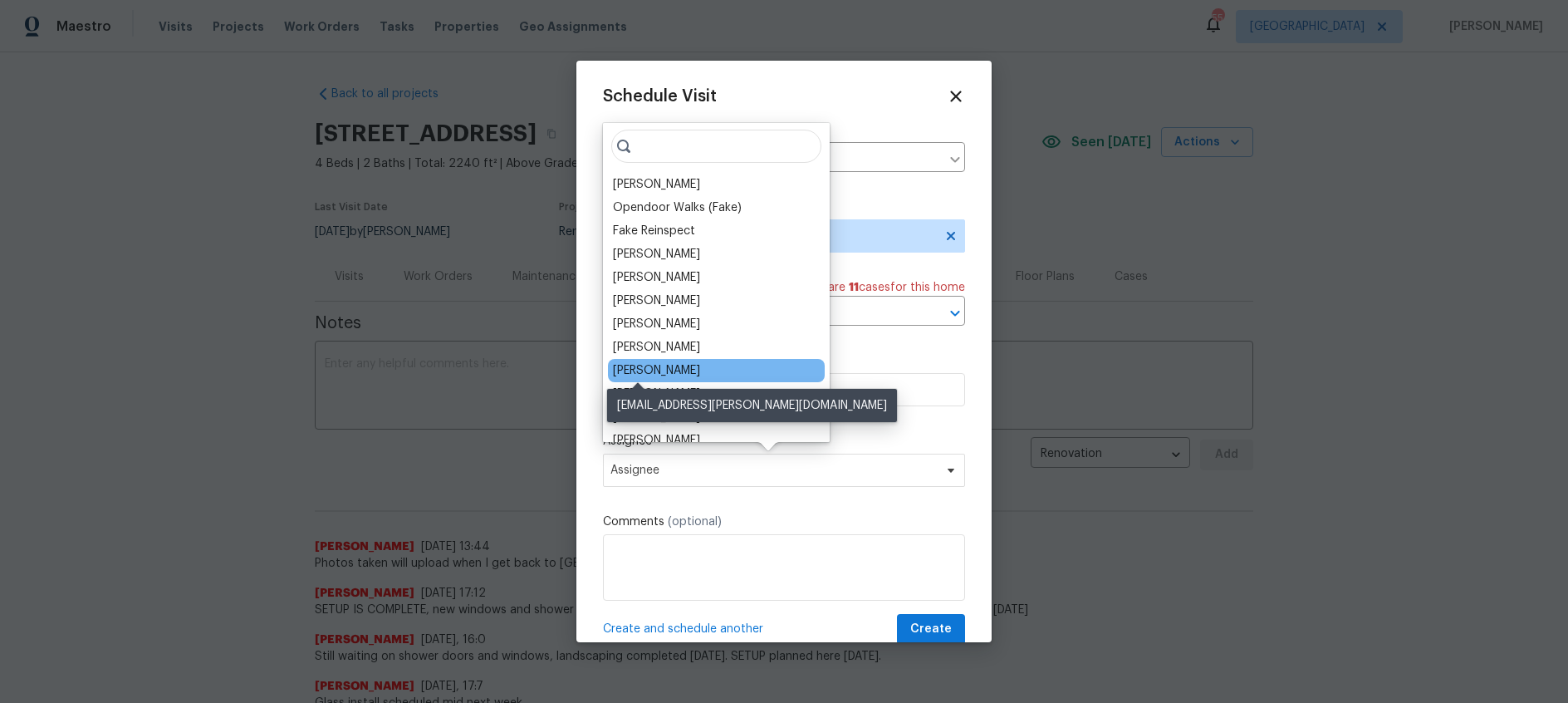
click at [658, 363] on div "[PERSON_NAME]" at bounding box center [657, 370] width 87 height 17
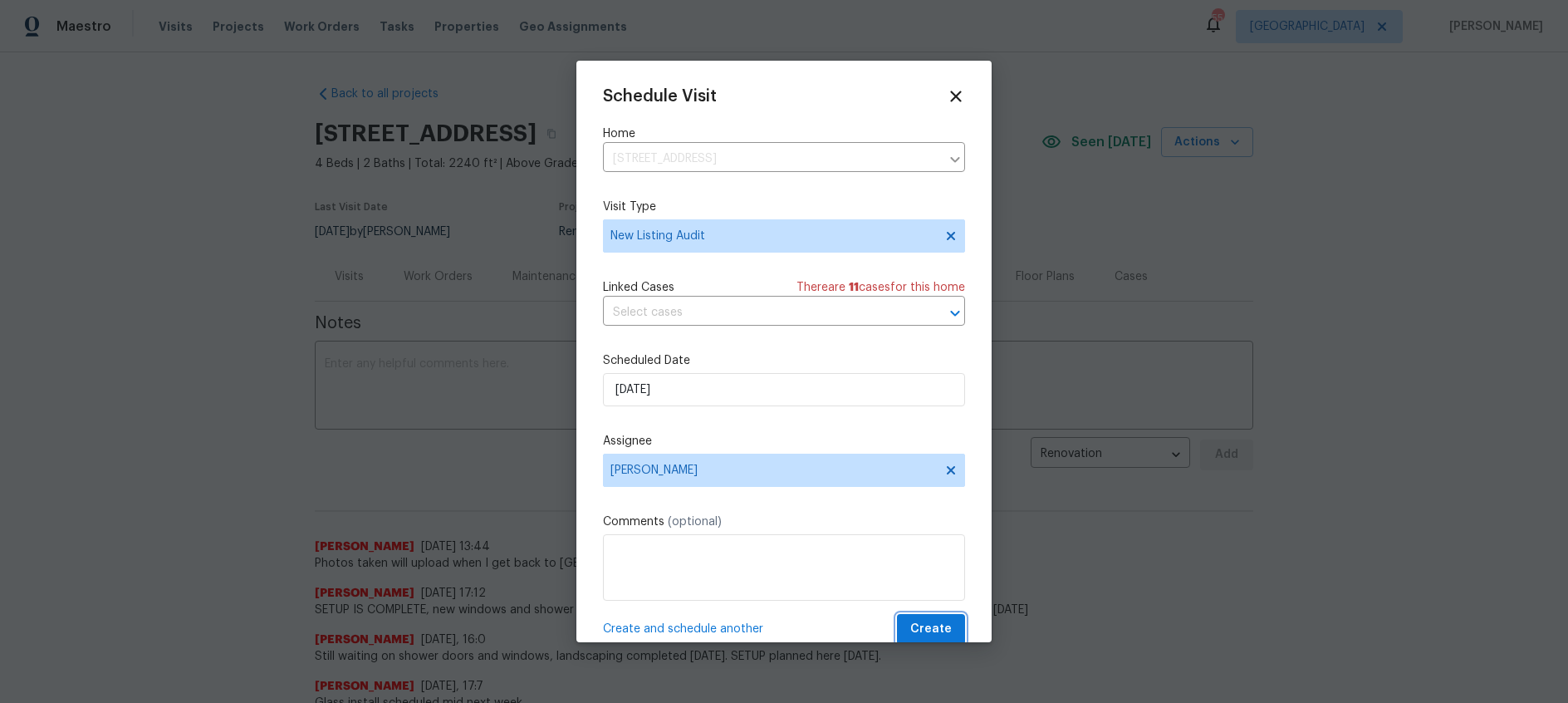
click at [941, 628] on span "Create" at bounding box center [931, 628] width 42 height 20
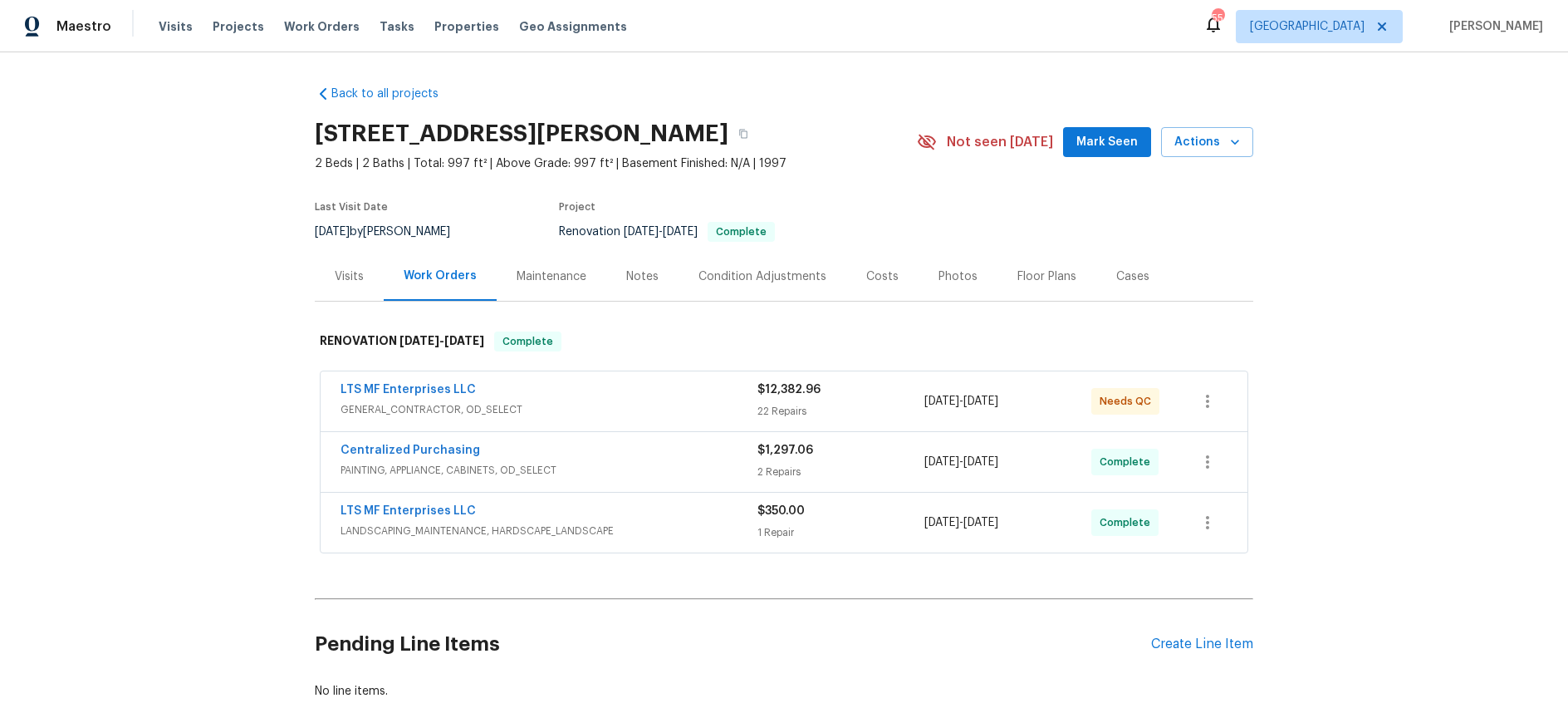
click at [639, 279] on div "Notes" at bounding box center [643, 276] width 32 height 17
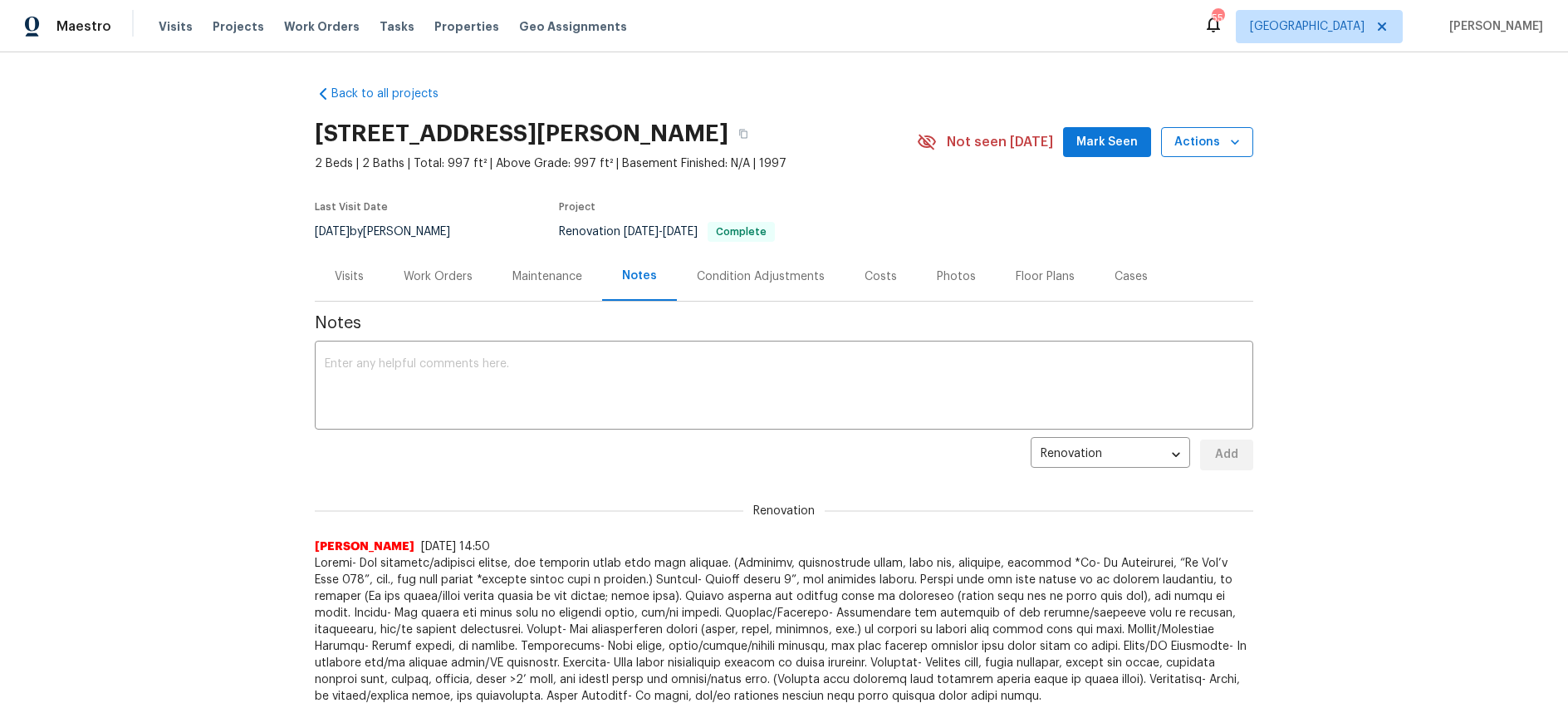
click at [1216, 140] on span "Actions" at bounding box center [1207, 142] width 66 height 20
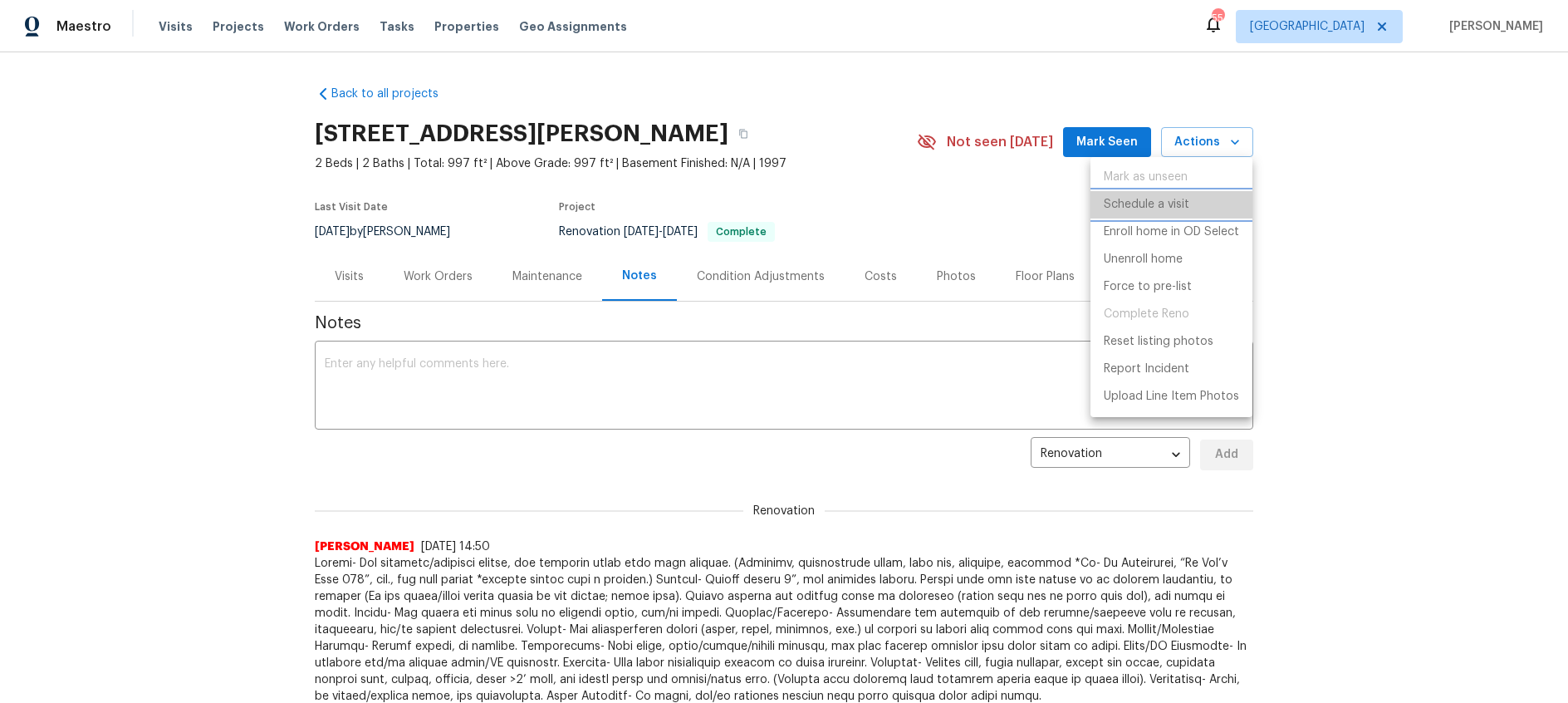
click at [1182, 203] on p "Schedule a visit" at bounding box center [1147, 205] width 85 height 18
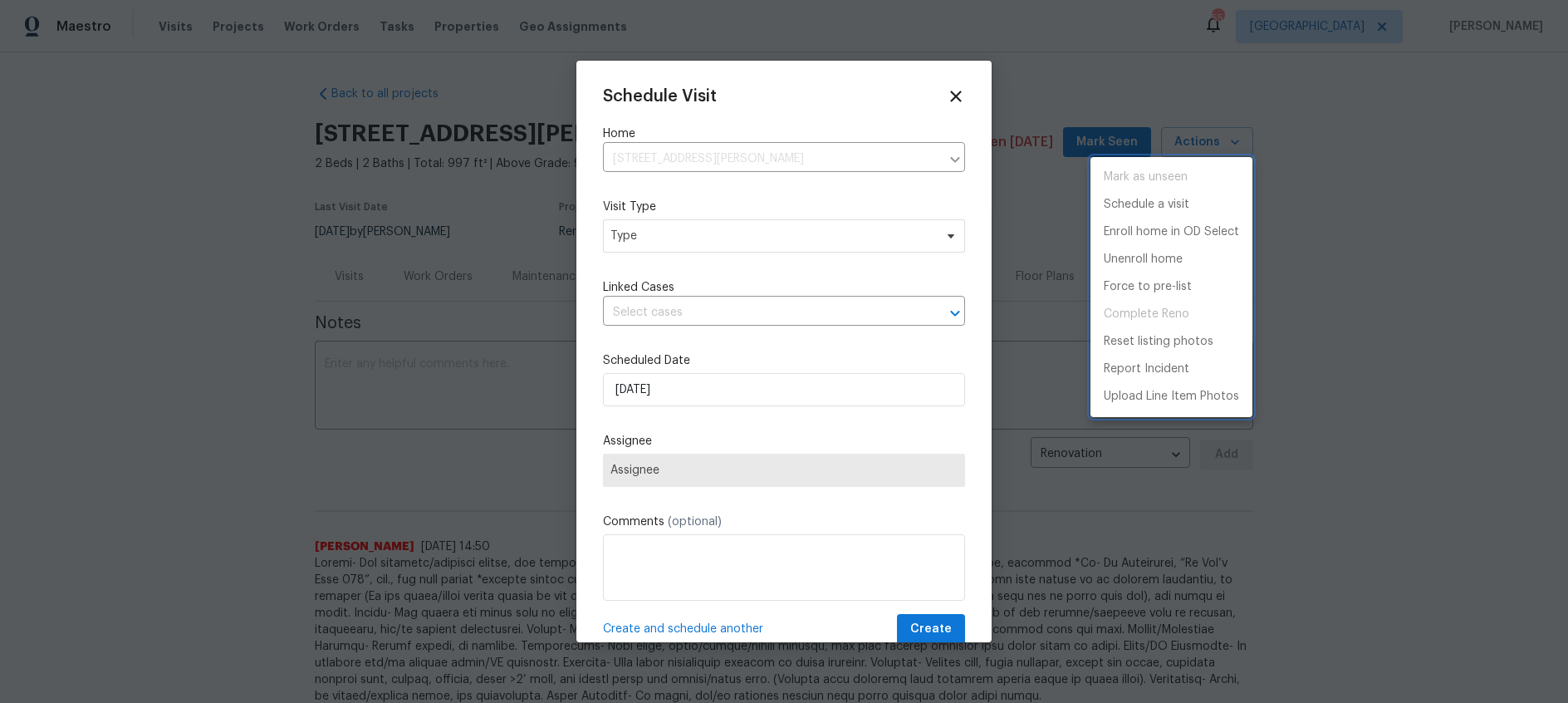
click at [738, 251] on div at bounding box center [784, 351] width 1568 height 703
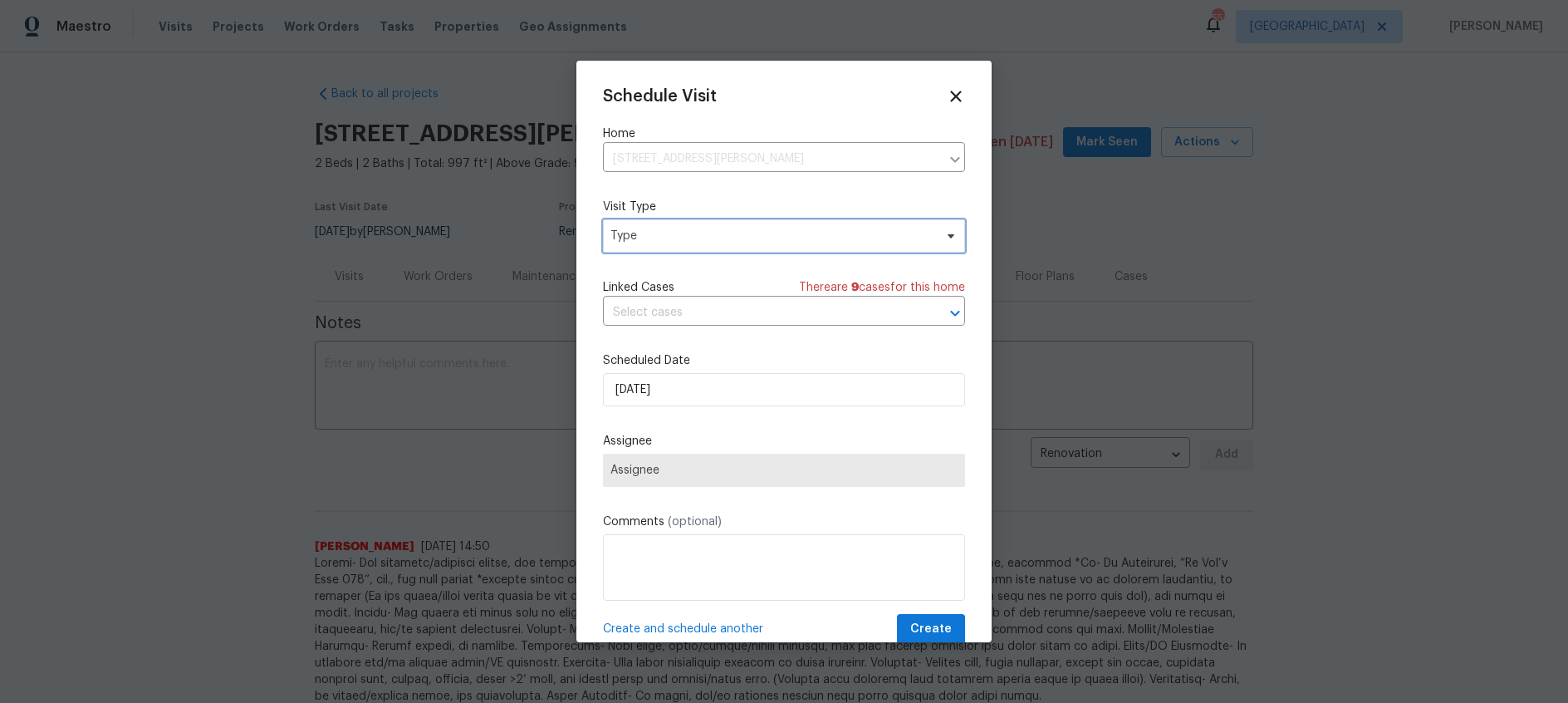
click at [739, 247] on span "Type" at bounding box center [784, 236] width 362 height 33
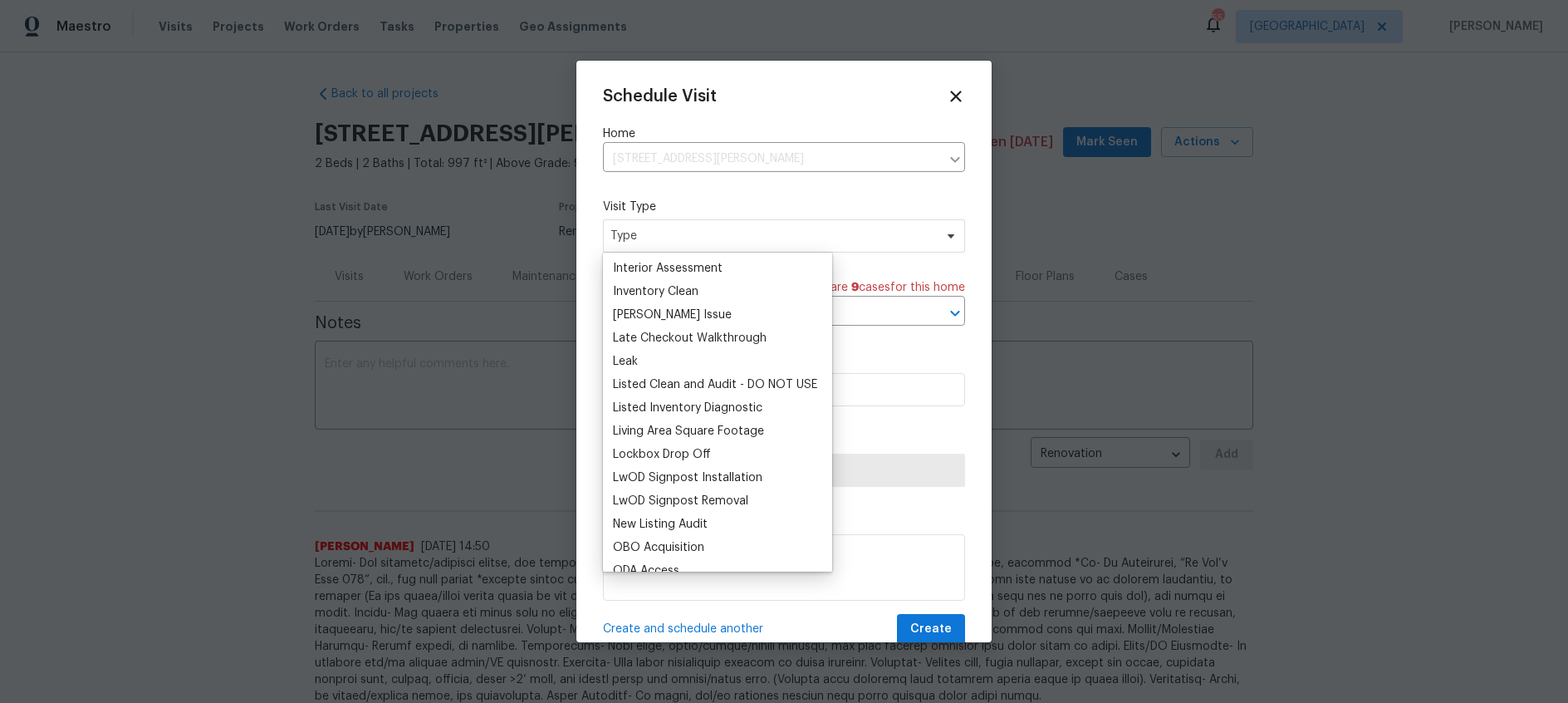
scroll to position [737, 0]
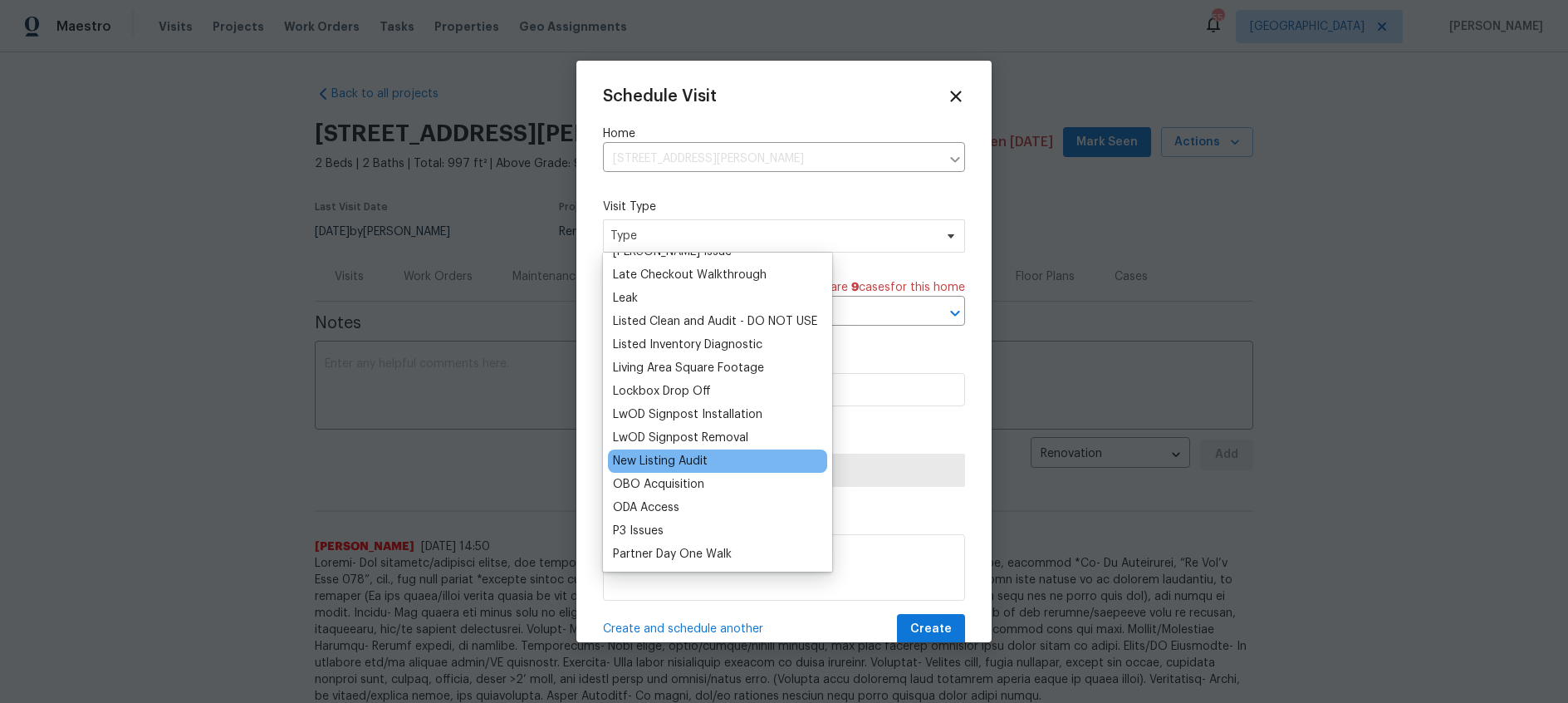
click at [654, 464] on div "New Listing Audit" at bounding box center [660, 460] width 95 height 17
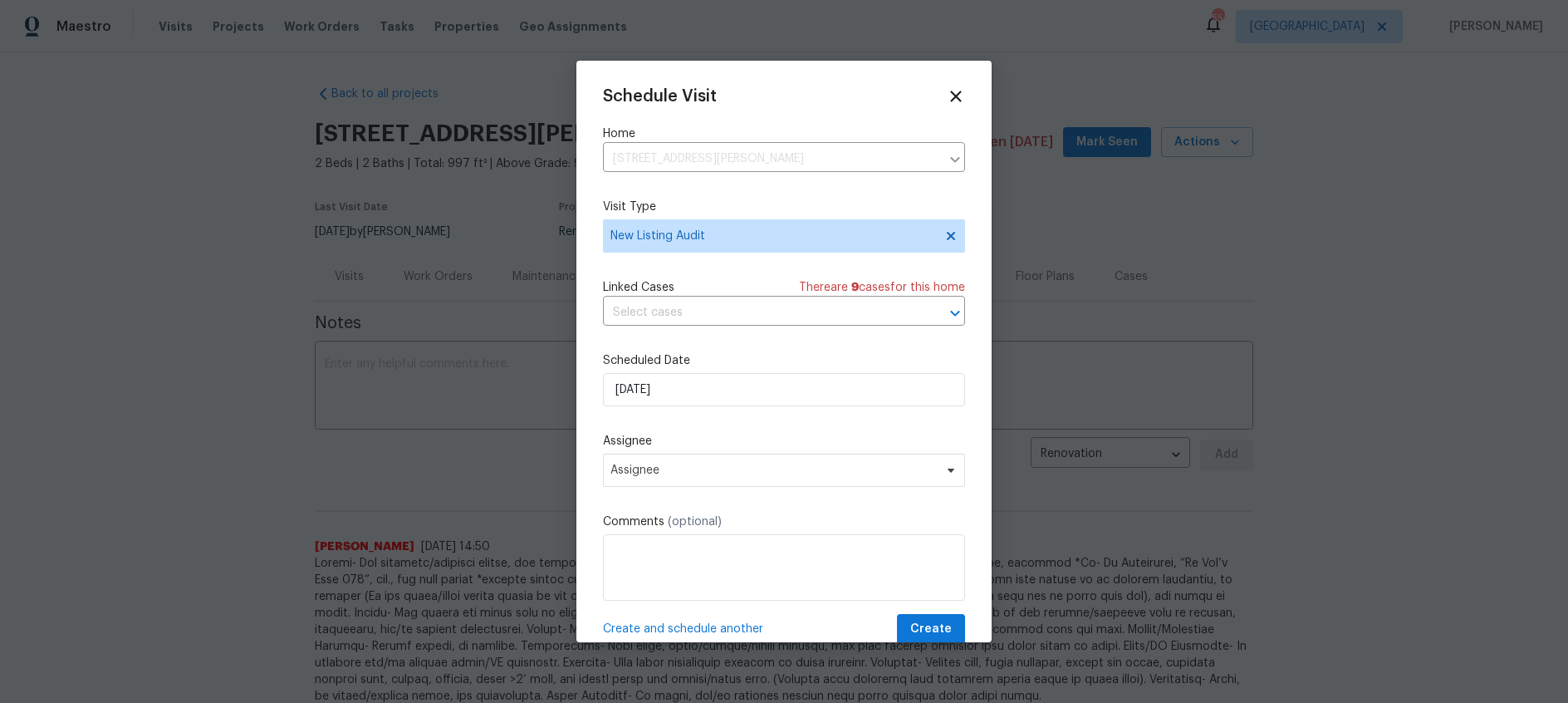
click at [696, 415] on div "Schedule Visit Home 2617 Whitehurst Dr, Fort Worth, TX 76133 ​ Visit Type New L…" at bounding box center [784, 365] width 362 height 557
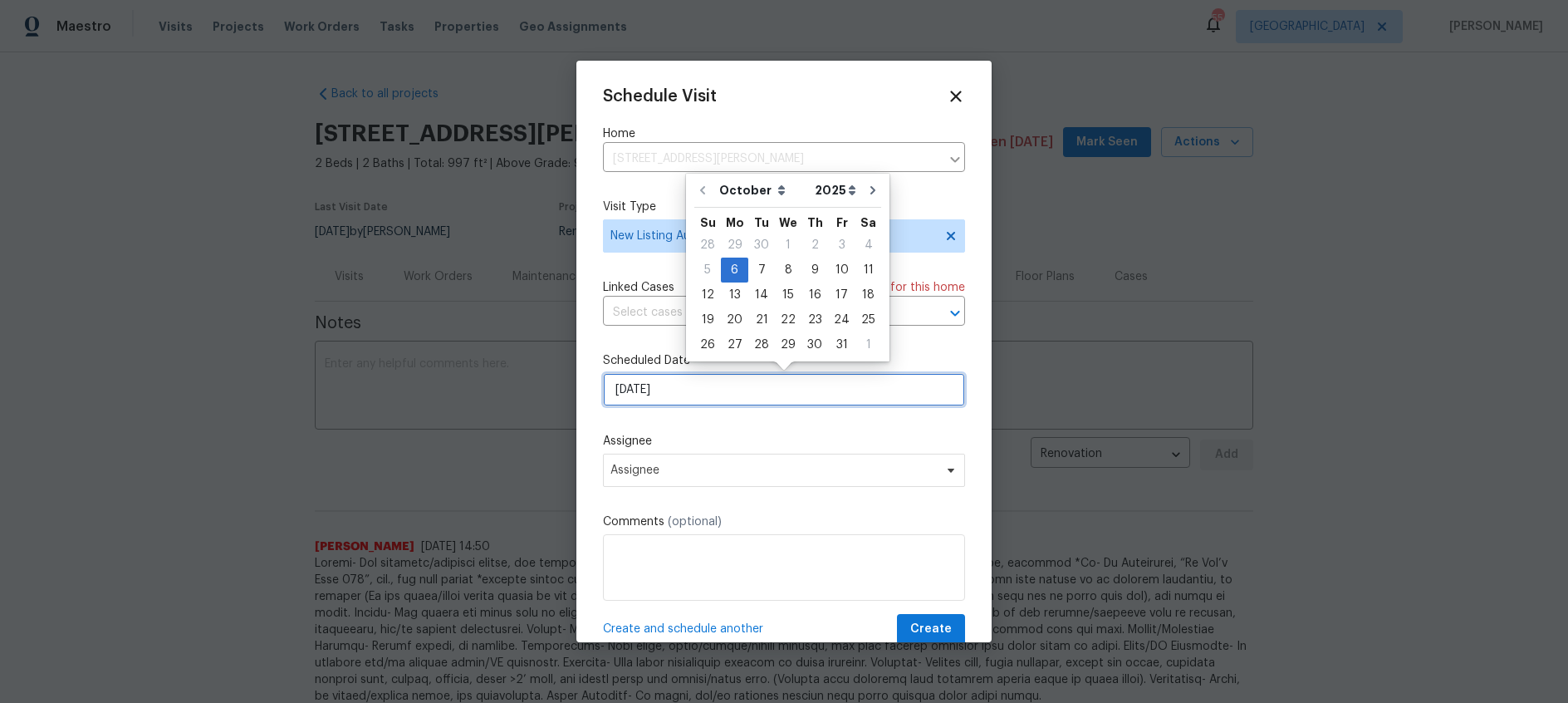
click at [698, 385] on input "10/6/2025" at bounding box center [784, 389] width 362 height 33
click at [764, 271] on div "7" at bounding box center [762, 270] width 27 height 23
type input "10/7/2025"
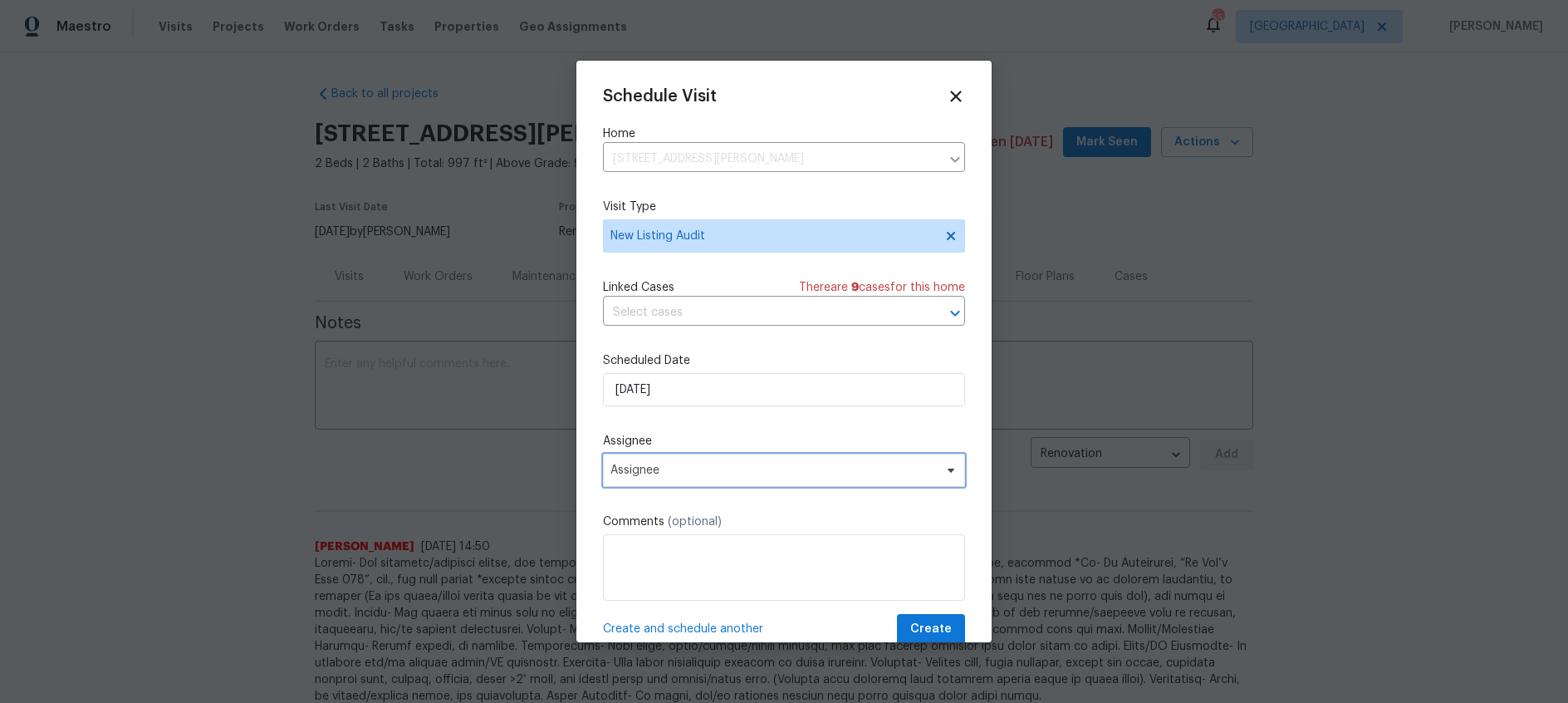
click at [717, 472] on span "Assignee" at bounding box center [773, 469] width 325 height 13
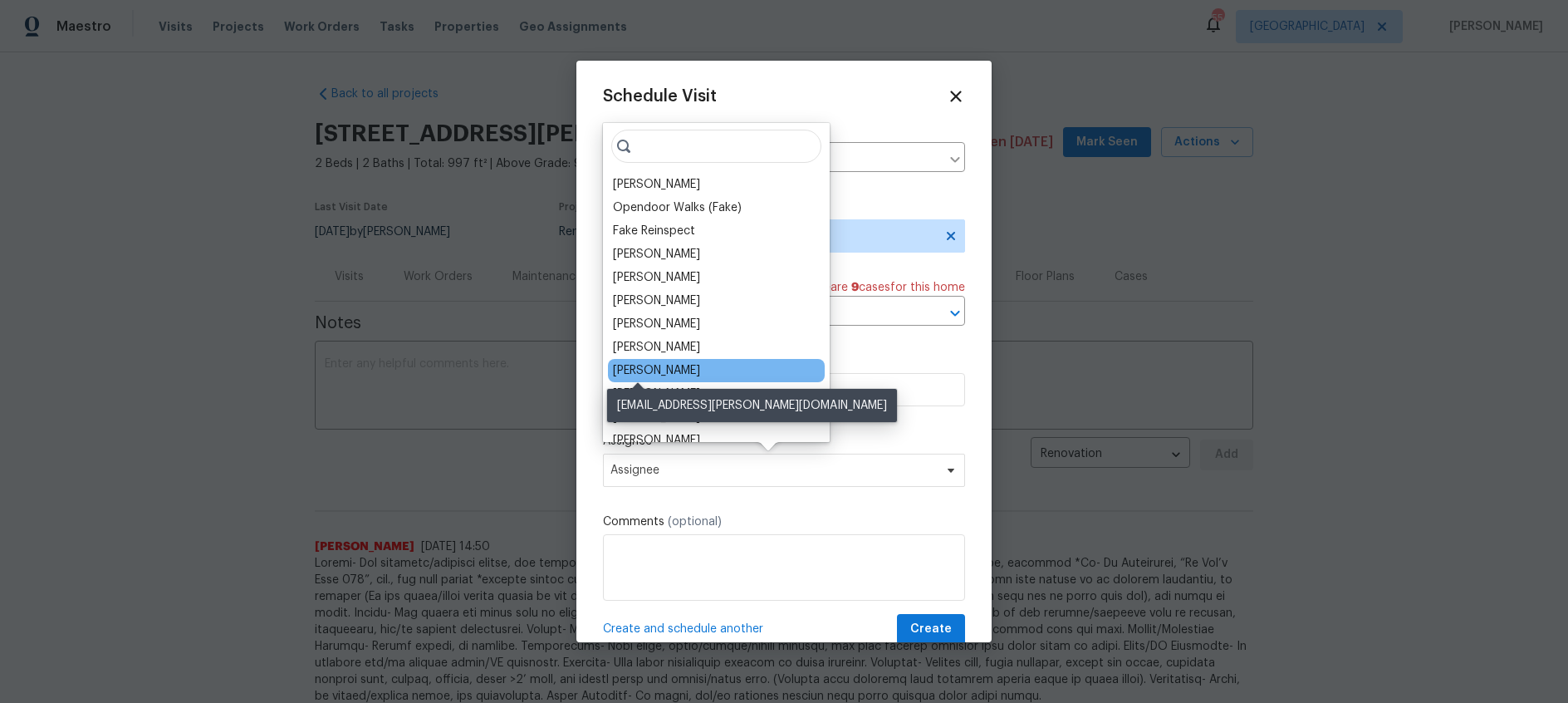
click at [650, 371] on div "[PERSON_NAME]" at bounding box center [657, 370] width 87 height 17
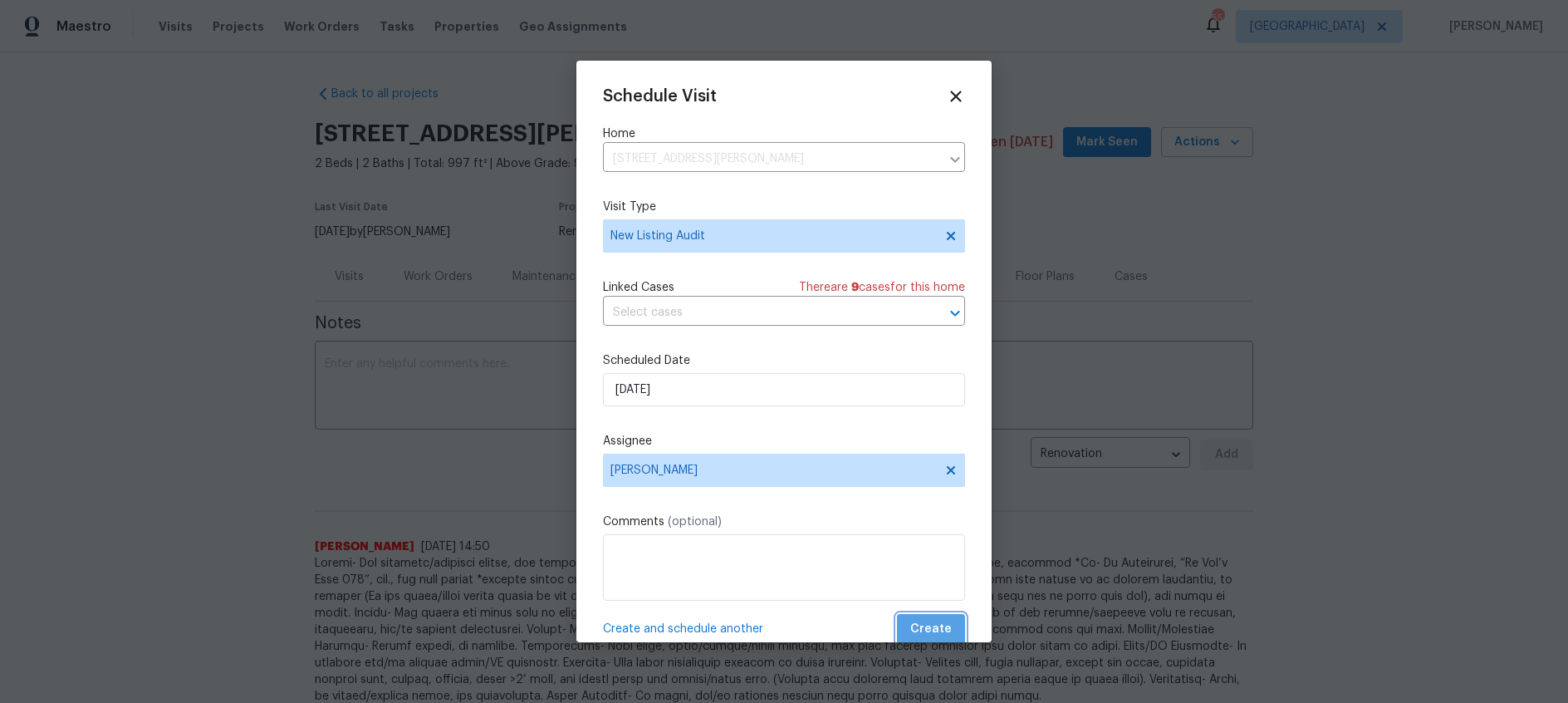
click at [935, 623] on span "Create" at bounding box center [931, 628] width 42 height 20
